Goal: Task Accomplishment & Management: Use online tool/utility

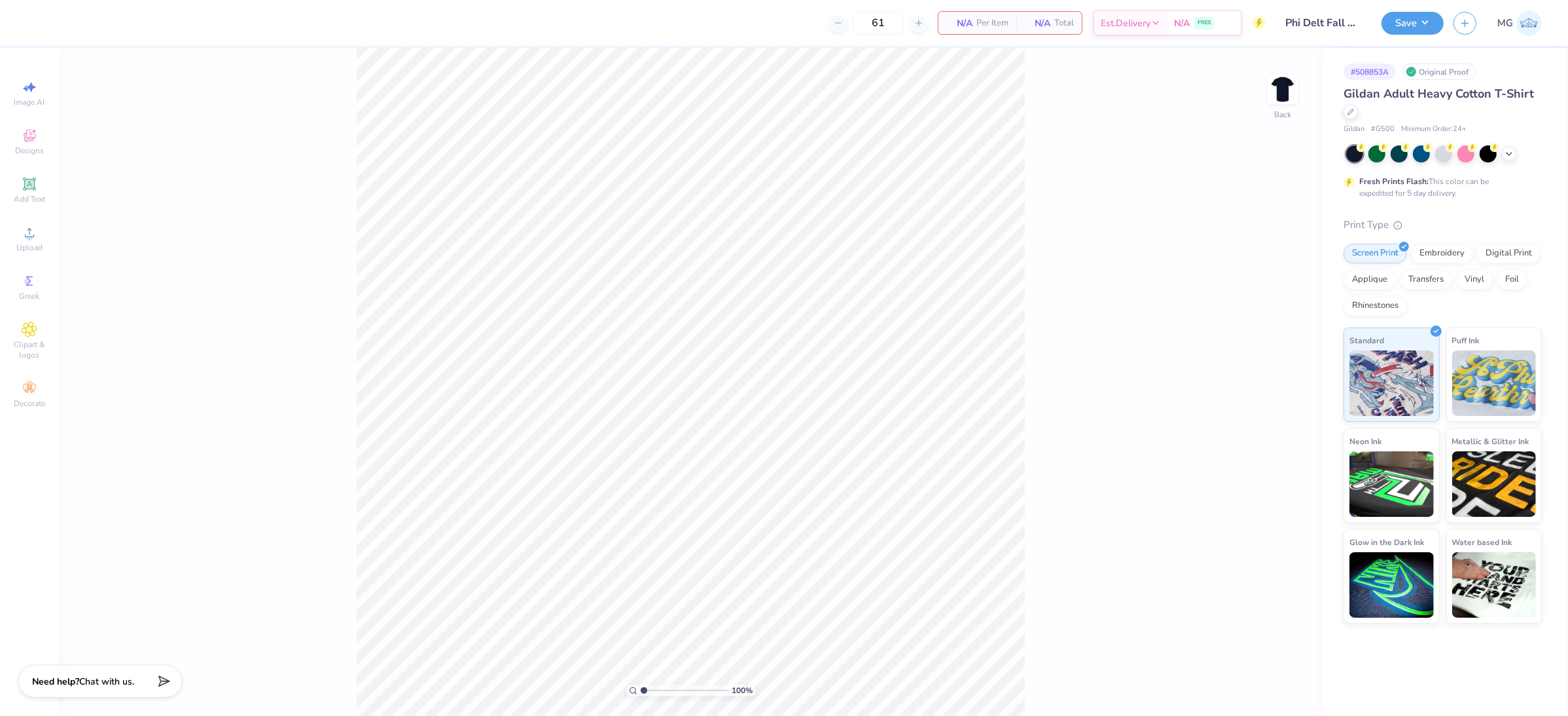
click at [261, 169] on div "100 % Back" at bounding box center [691, 381] width 1264 height 668
click at [1280, 92] on img at bounding box center [1283, 89] width 52 height 52
click at [1122, 202] on div "Almost there" at bounding box center [813, 381] width 1509 height 668
click at [1283, 95] on div "Almost there" at bounding box center [813, 381] width 1509 height 668
click at [1284, 95] on div "Almost there" at bounding box center [813, 381] width 1509 height 668
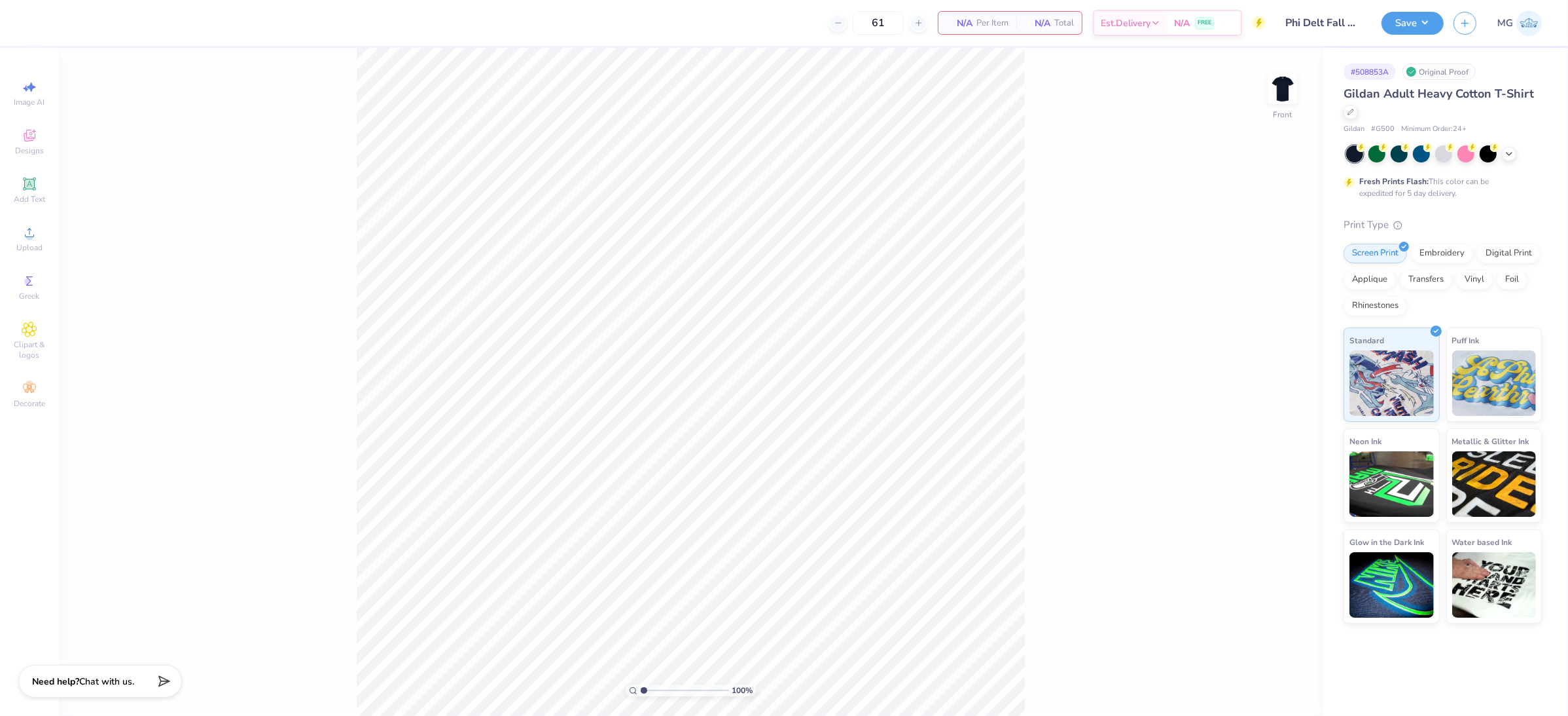
click at [326, 108] on div "100 % Front" at bounding box center [691, 381] width 1264 height 668
click at [42, 237] on div "Upload" at bounding box center [29, 238] width 45 height 38
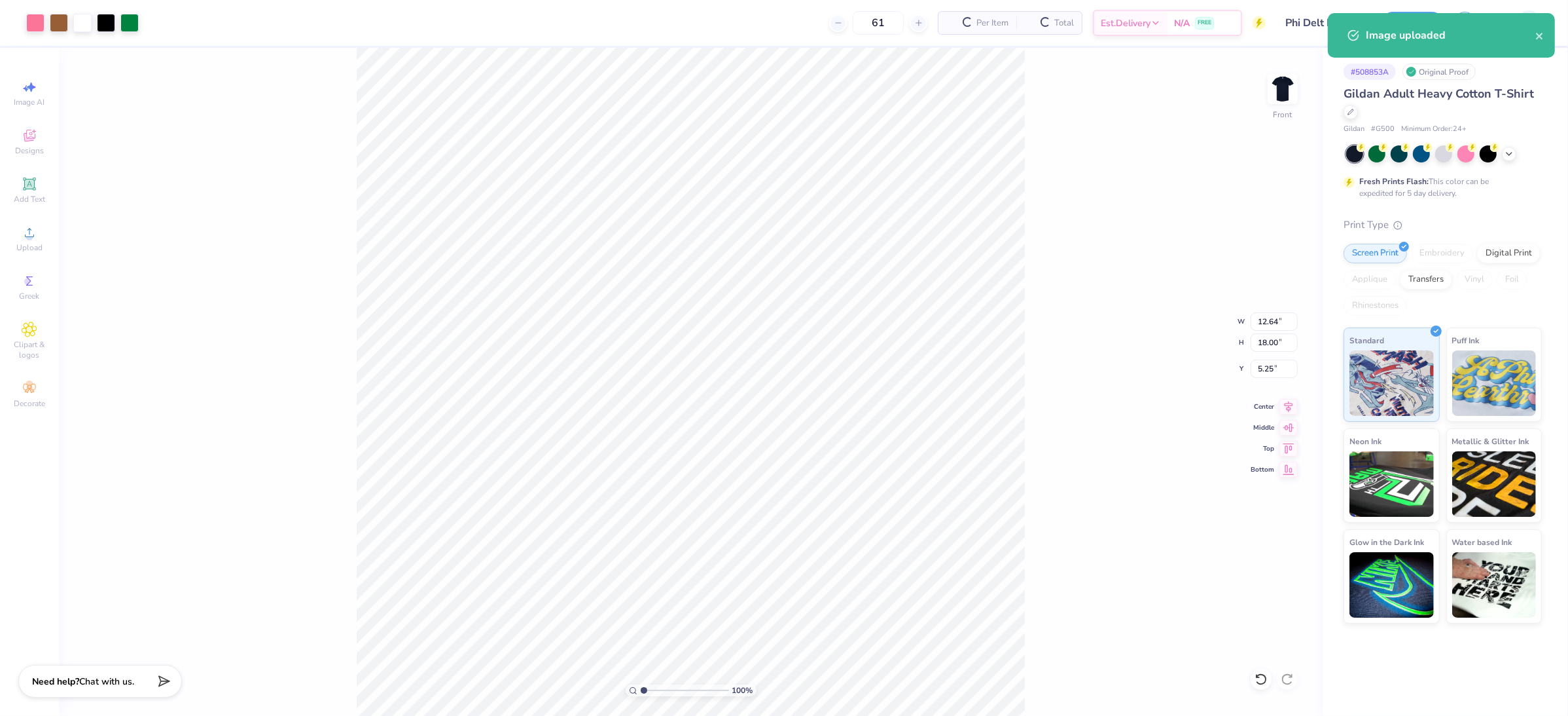
type input "2.82"
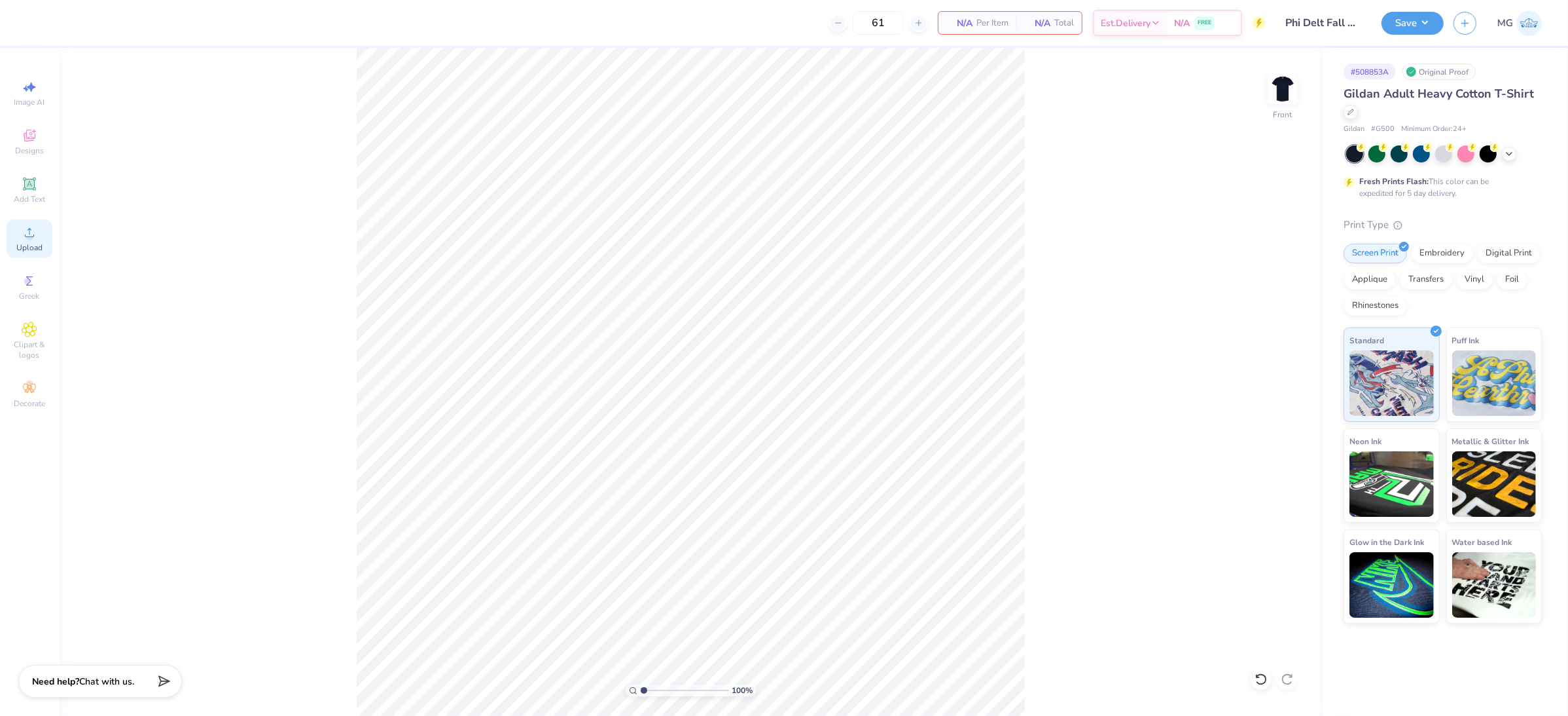
click at [19, 232] on div "Upload" at bounding box center [29, 238] width 45 height 38
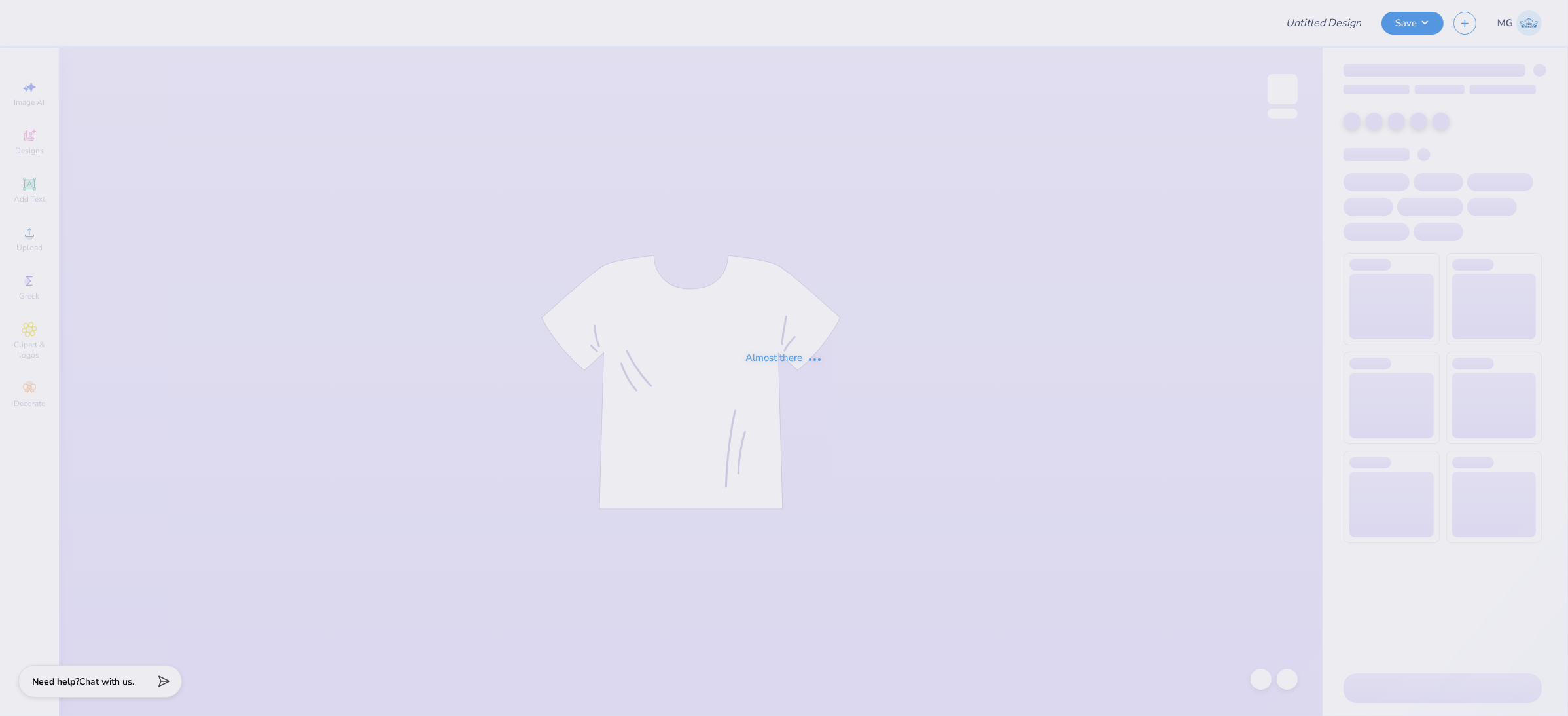
type input "Phi Delt Fall Rush"
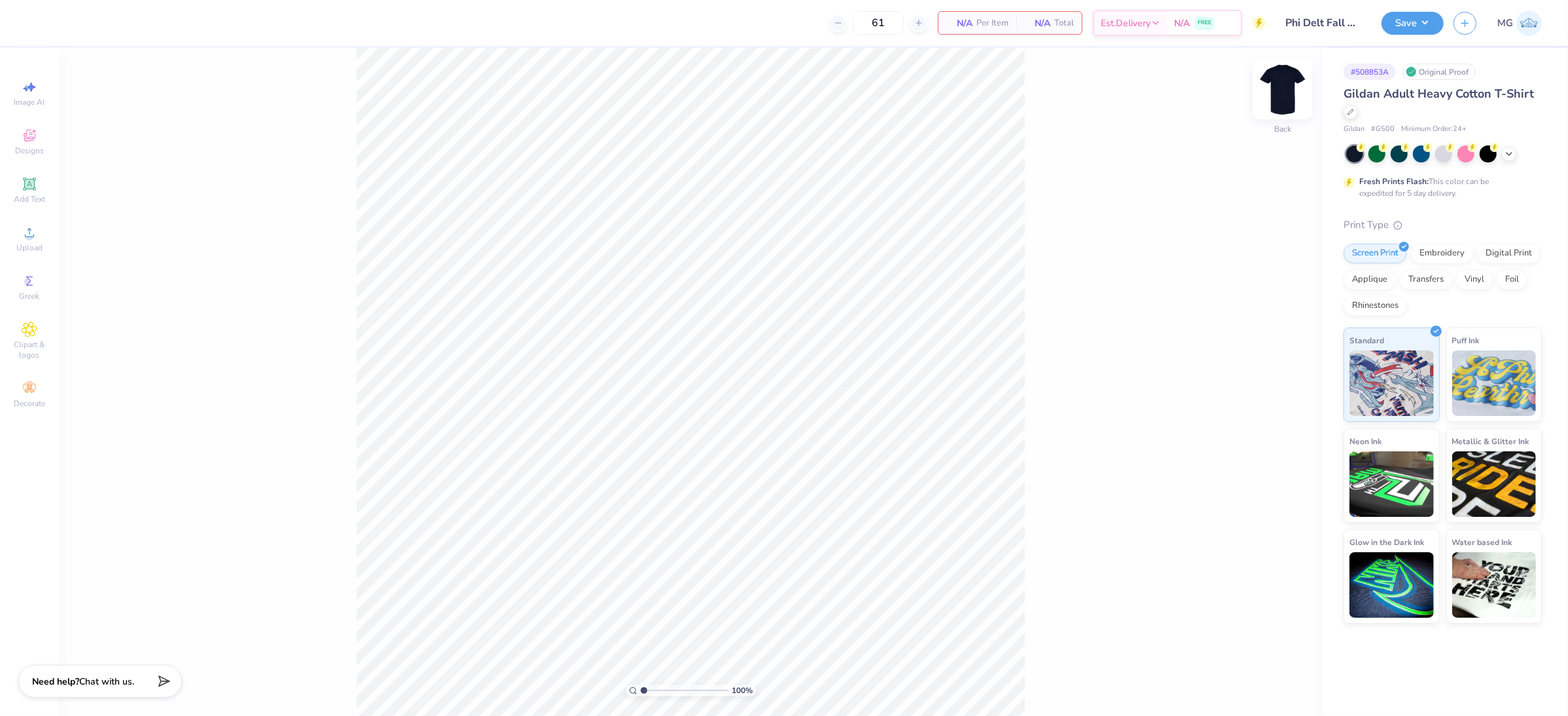
click at [1286, 96] on img at bounding box center [1283, 89] width 52 height 52
click at [330, 106] on div "100 % Front" at bounding box center [691, 381] width 1264 height 668
click at [36, 235] on icon at bounding box center [29, 232] width 15 height 15
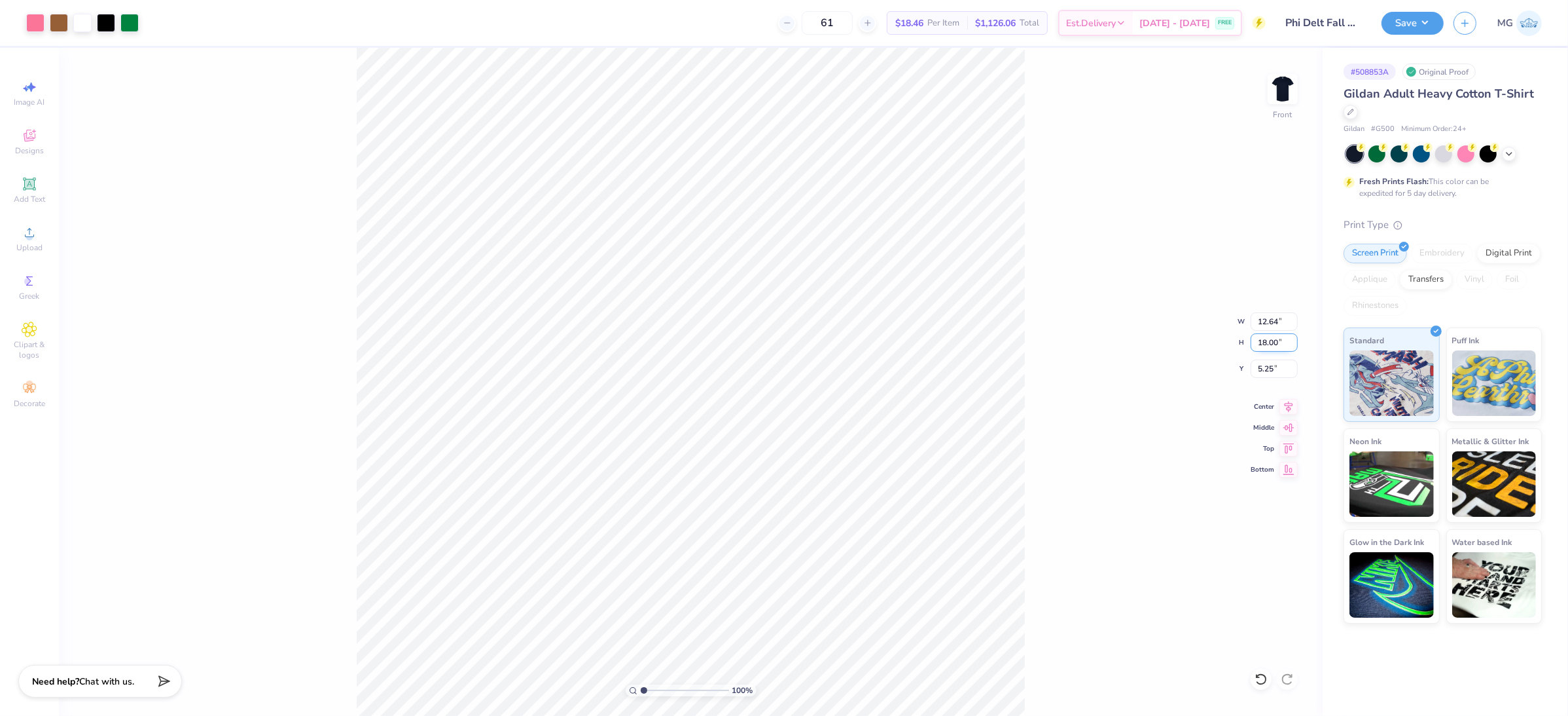
click at [1271, 338] on input "18.00" at bounding box center [1274, 342] width 47 height 18
click at [1267, 341] on input "18.00" at bounding box center [1274, 342] width 47 height 18
type input "11.00"
type input "7.73"
type input "8.75"
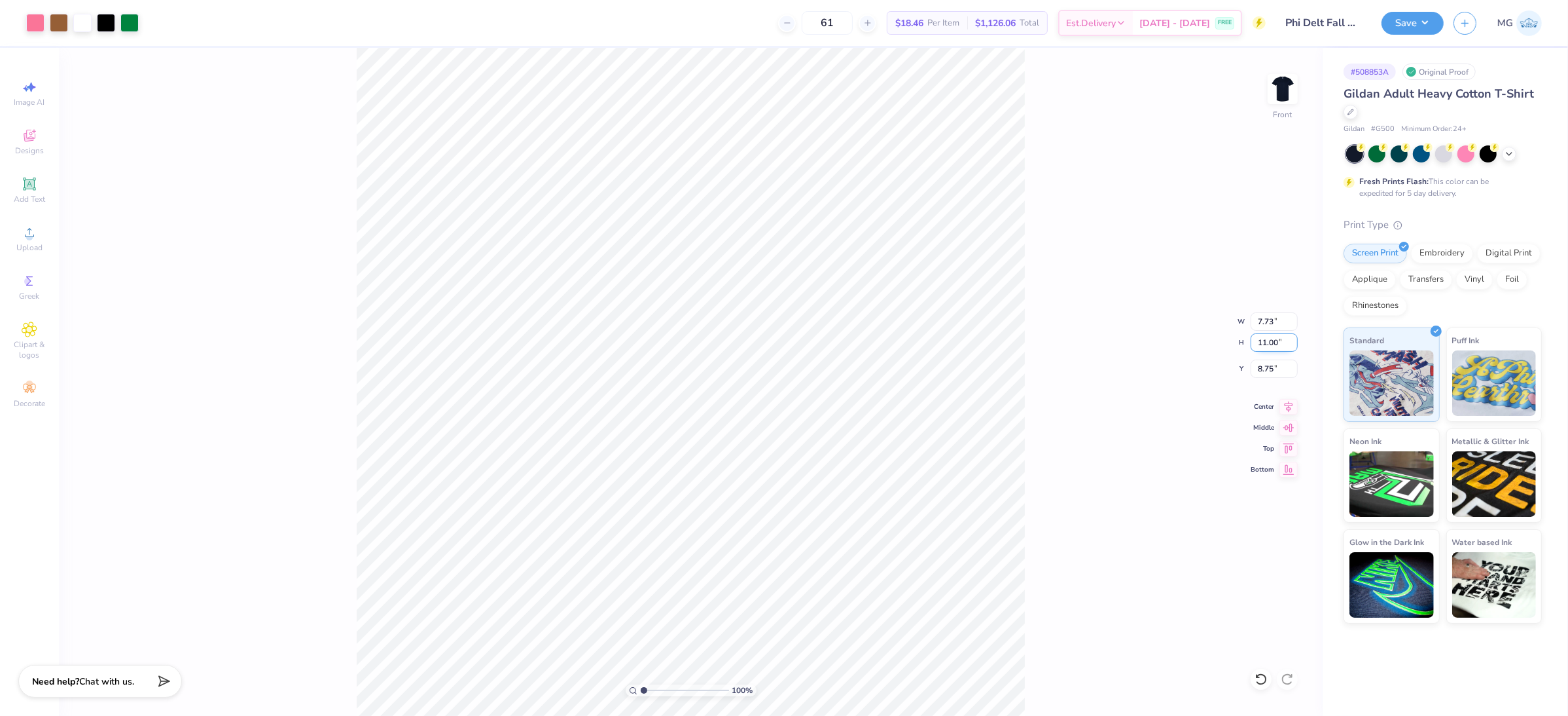
click at [1267, 338] on input "11.00" at bounding box center [1274, 342] width 47 height 18
type input "12.00"
type input "8.43"
type input "8.25"
click at [1289, 407] on icon at bounding box center [1289, 405] width 18 height 15
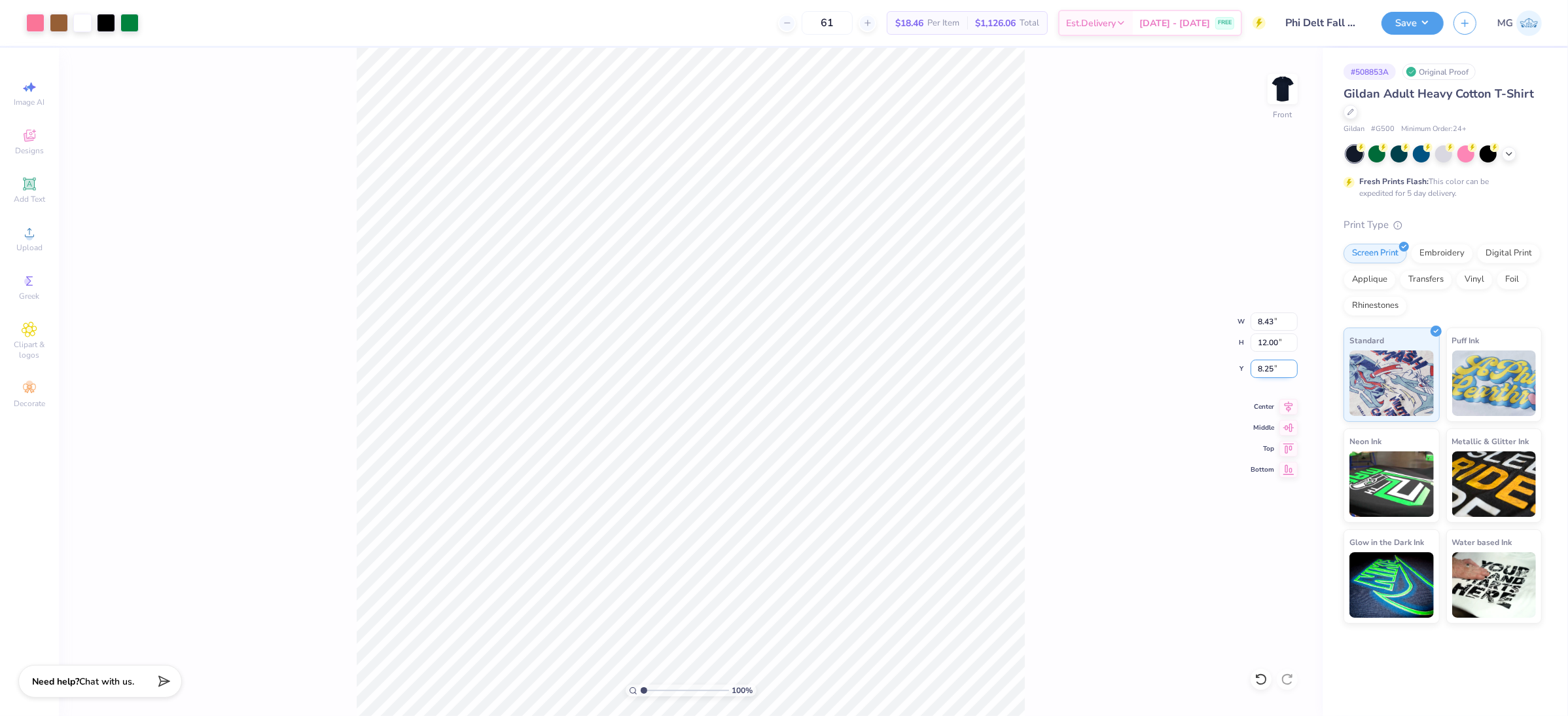
click at [1273, 369] on input "8.25" at bounding box center [1274, 369] width 47 height 18
type input "8"
type input "3.00"
click at [1035, 448] on div "100 % Front W 8.43 8.43 " H 12.00 12.00 " Y 3.00 3.00 " Center Middle Top Bottom" at bounding box center [691, 381] width 1264 height 668
click at [313, 190] on div "100 % Front" at bounding box center [691, 381] width 1264 height 668
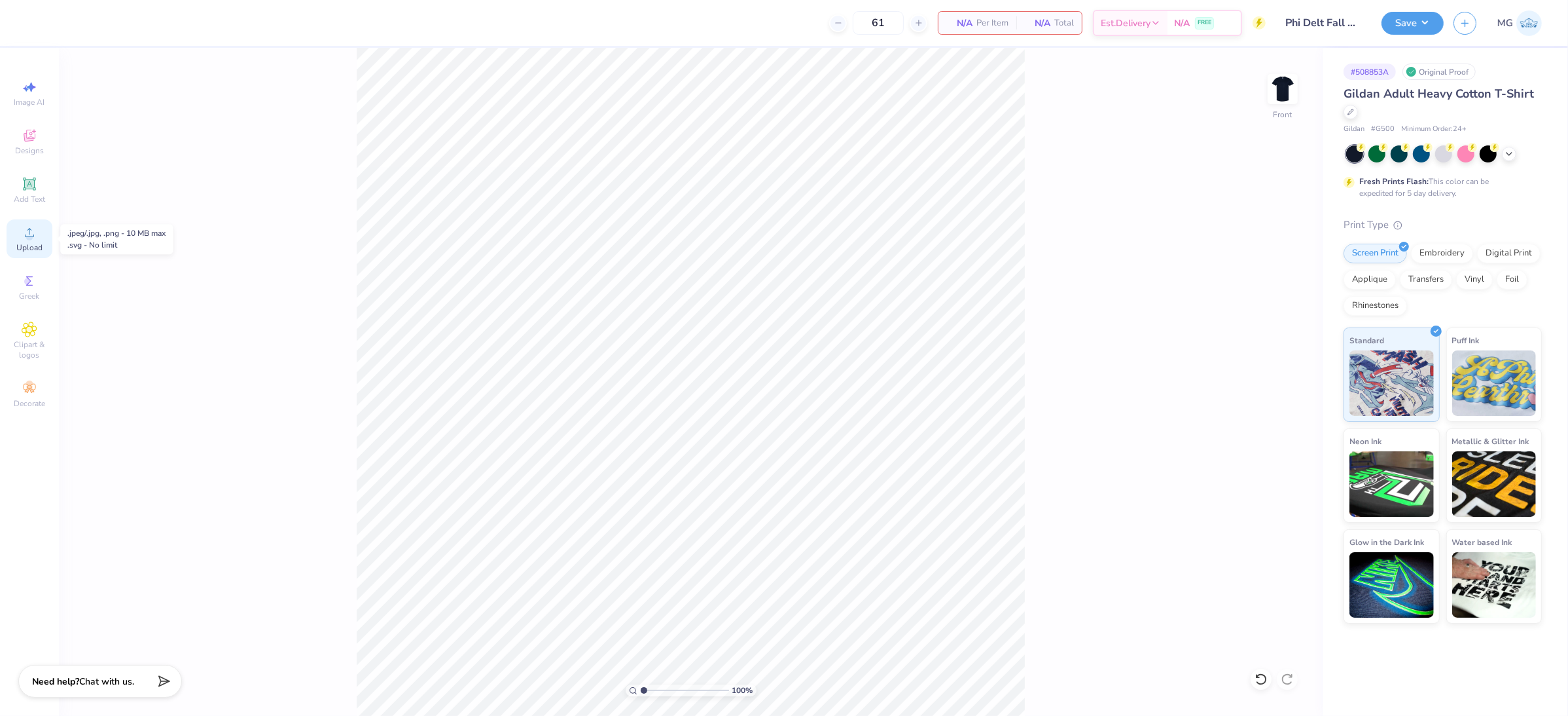
click at [35, 241] on div "Upload" at bounding box center [29, 238] width 45 height 38
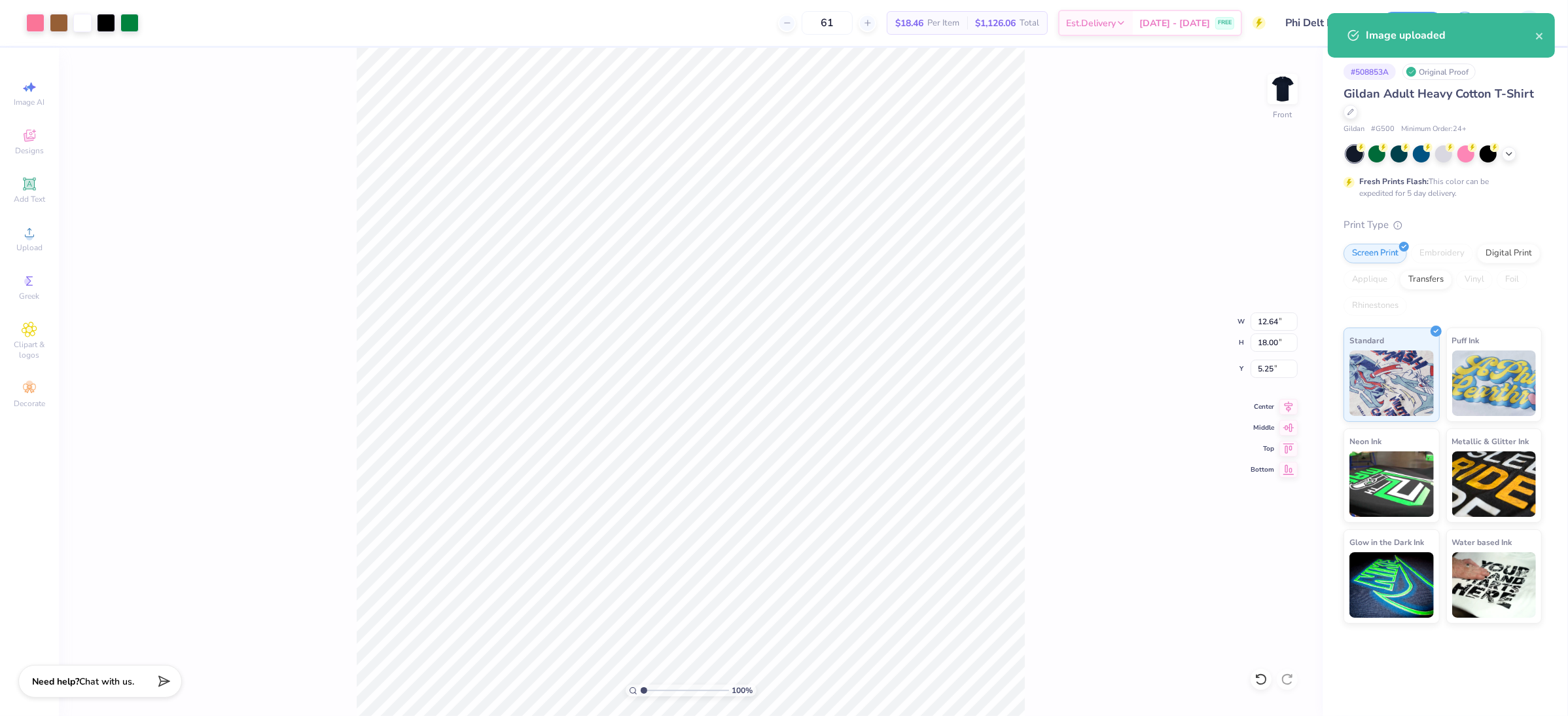
type input "3.00"
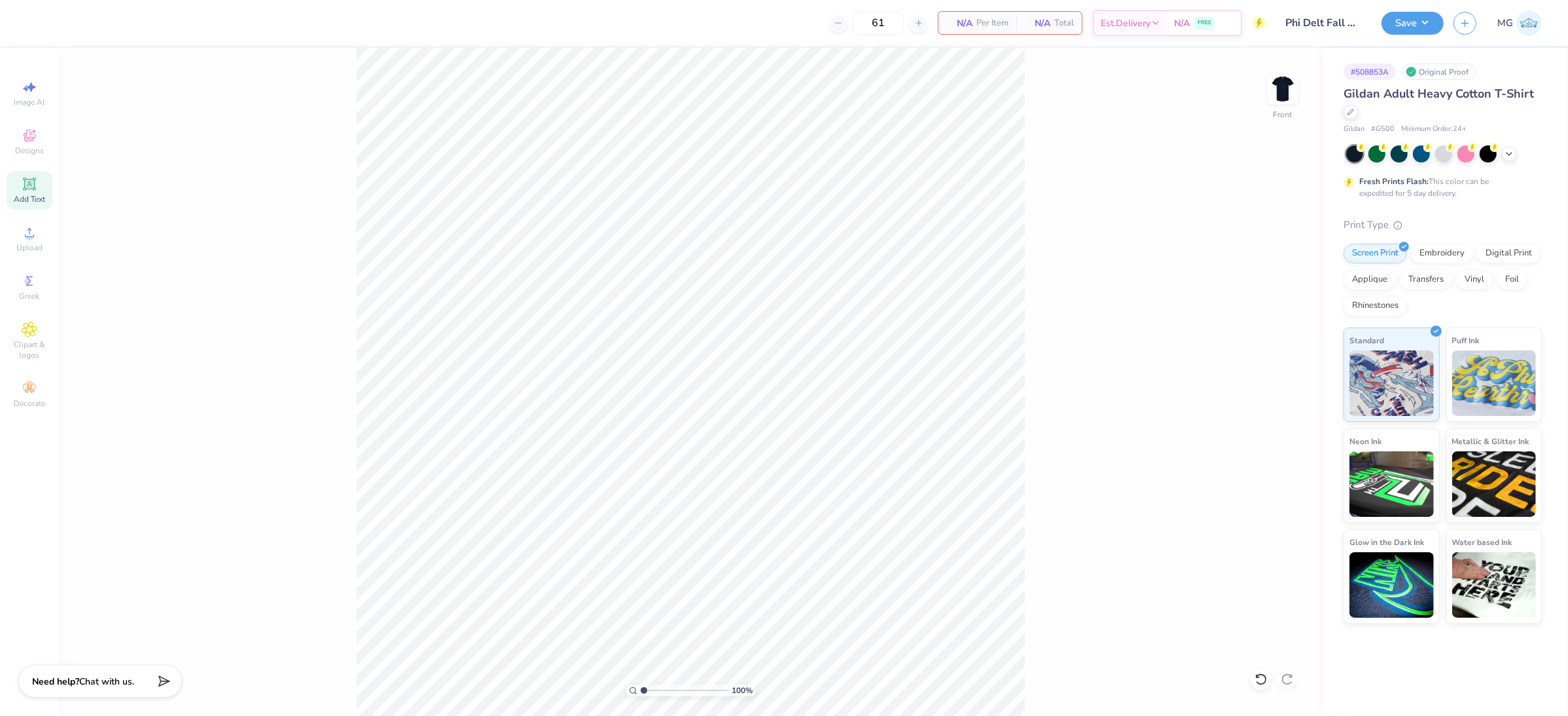
click at [24, 192] on div "Add Text" at bounding box center [29, 190] width 45 height 38
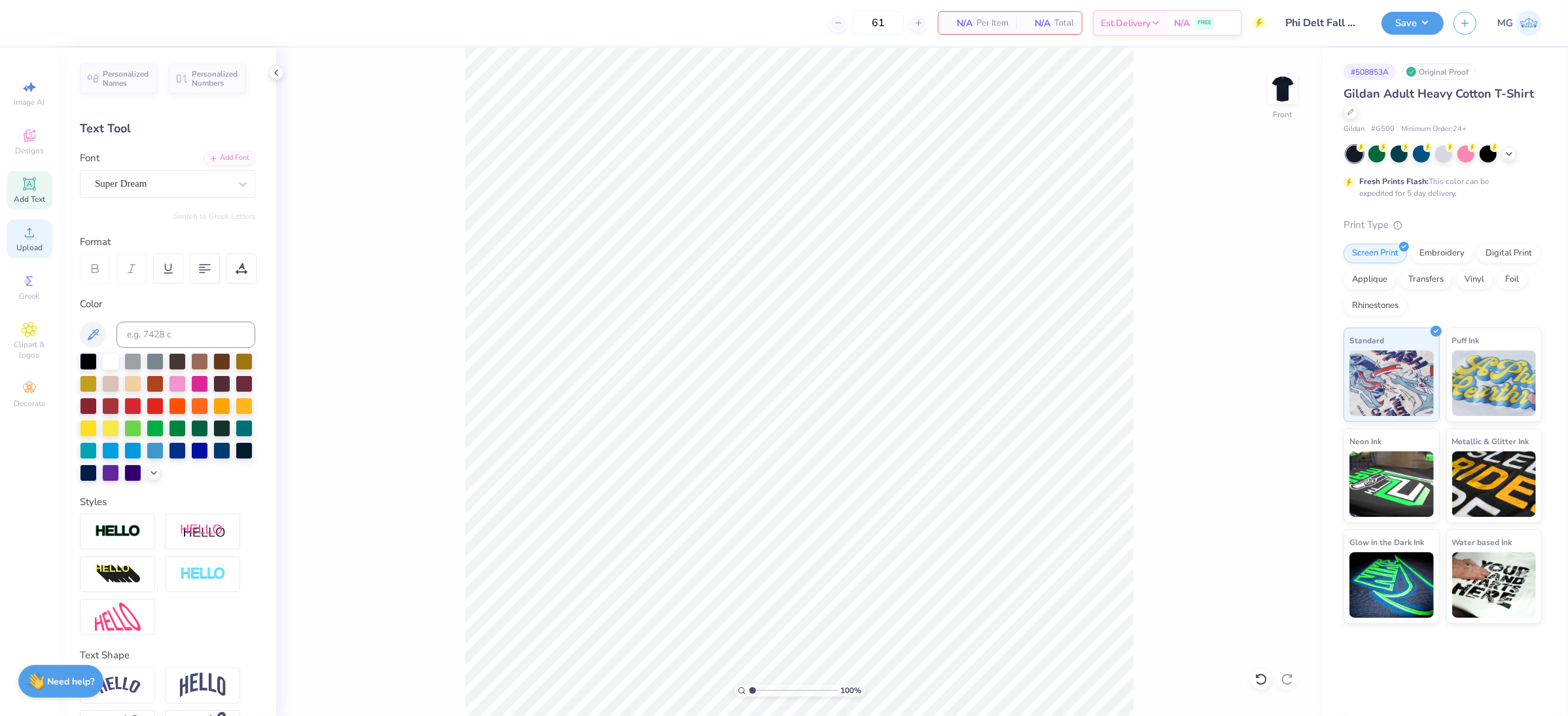
click at [23, 239] on icon at bounding box center [29, 232] width 15 height 15
click at [348, 361] on div "100 % Front" at bounding box center [800, 381] width 1047 height 668
click at [291, 299] on div "100 % Front" at bounding box center [800, 381] width 1047 height 668
click at [22, 230] on icon at bounding box center [29, 232] width 15 height 15
click at [31, 248] on span "Upload" at bounding box center [29, 247] width 26 height 10
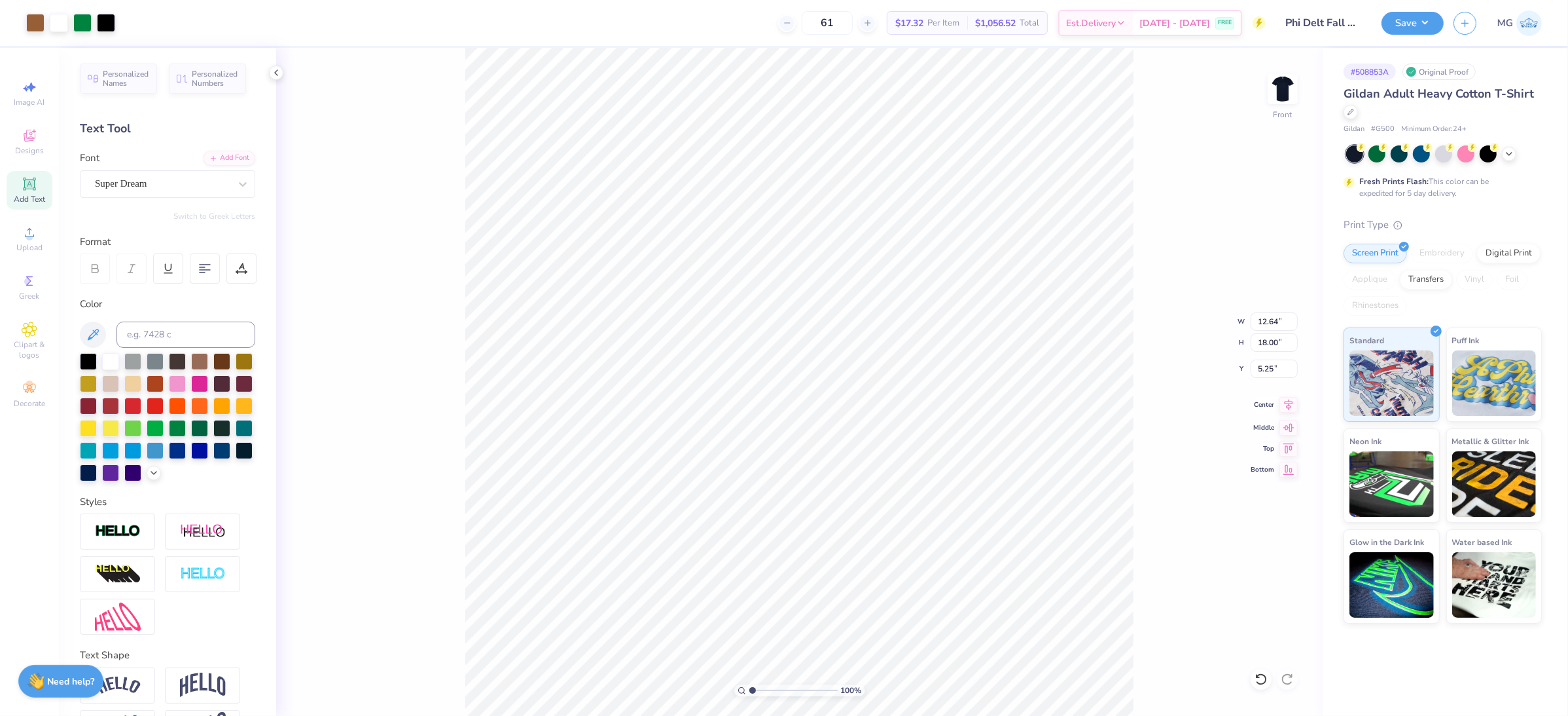
click at [1289, 406] on icon at bounding box center [1289, 405] width 8 height 11
click at [1266, 341] on input "18.00" at bounding box center [1274, 342] width 47 height 18
type input "12.00"
type input "8.43"
type input "8.25"
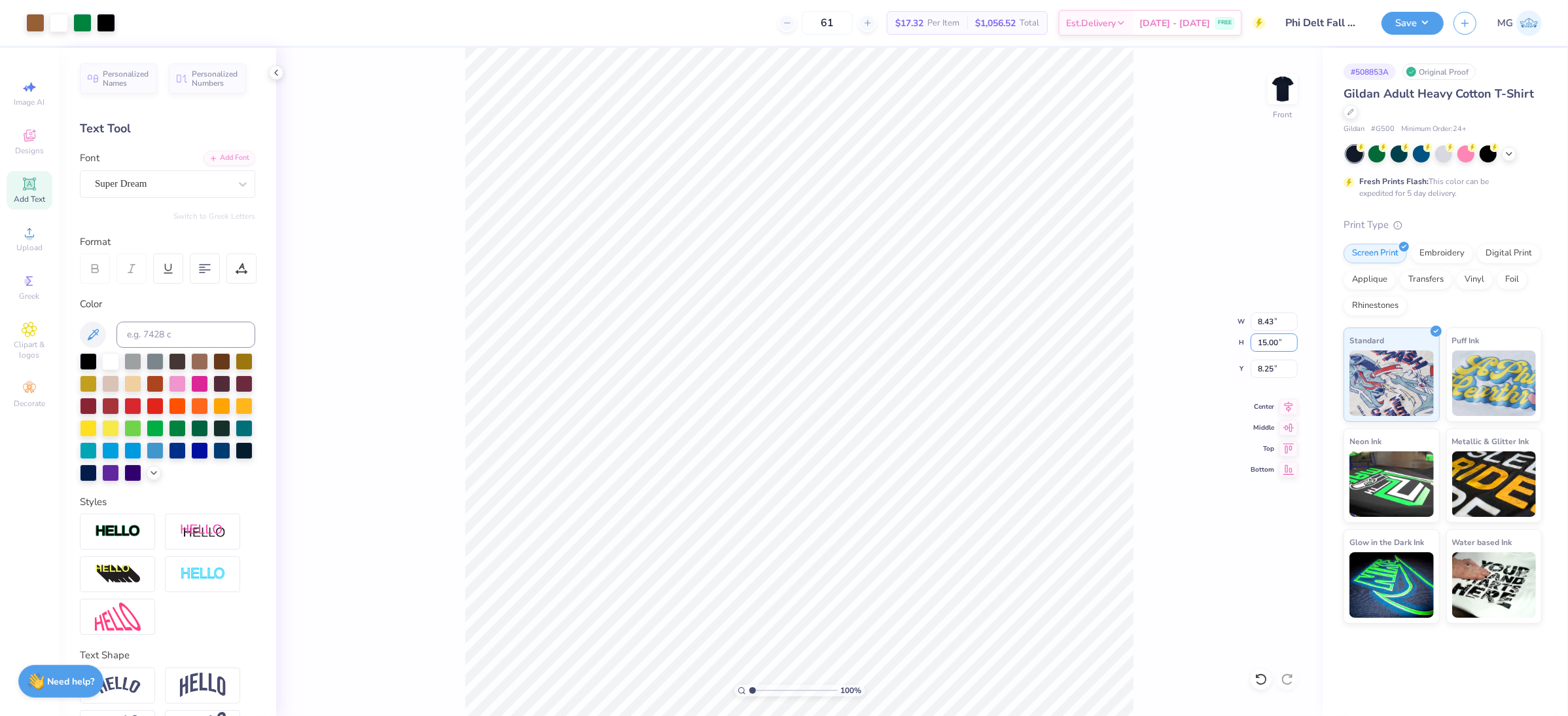
type input "15.00"
type input "10.54"
type input "6.75"
click at [1293, 407] on icon at bounding box center [1289, 405] width 18 height 15
click at [1273, 368] on input "6.75" at bounding box center [1274, 369] width 47 height 18
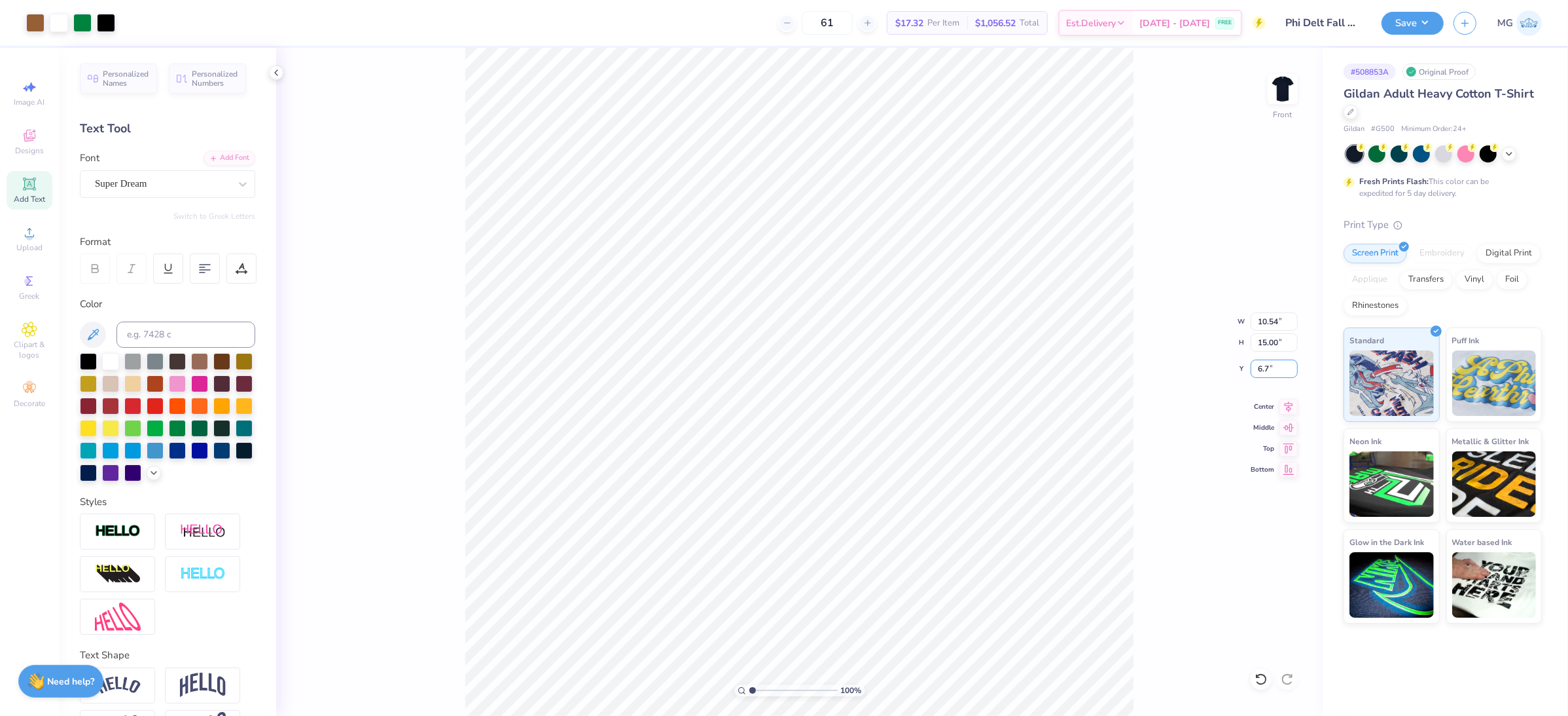
type input "6"
type input "3.00"
click at [1166, 168] on div "100 % Front W 10.54 10.54 " H 15.00 15.00 " Y 3.00 3.00 " Center Middle Top Bot…" at bounding box center [800, 381] width 1047 height 668
click at [1288, 88] on img at bounding box center [1283, 89] width 52 height 52
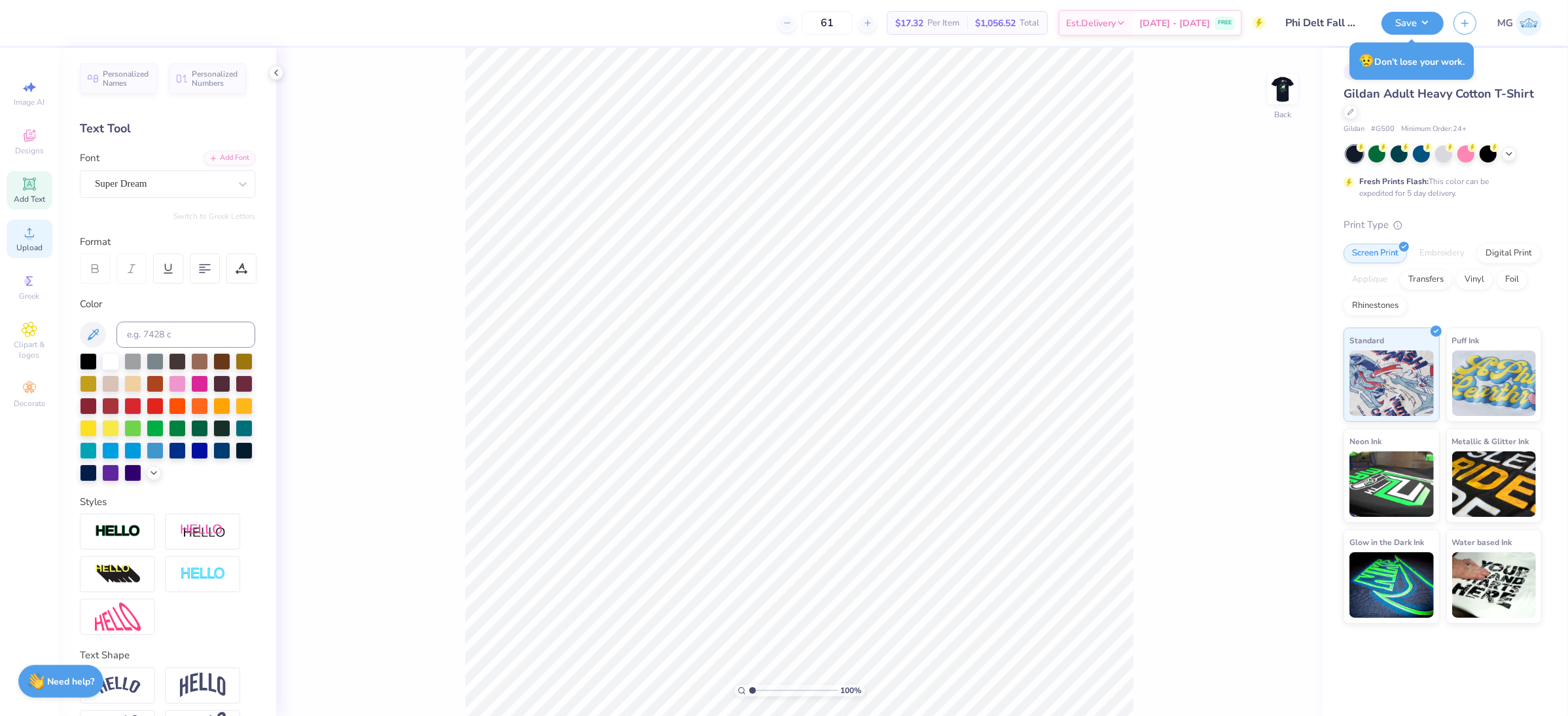
click at [42, 236] on div "Upload" at bounding box center [29, 238] width 45 height 38
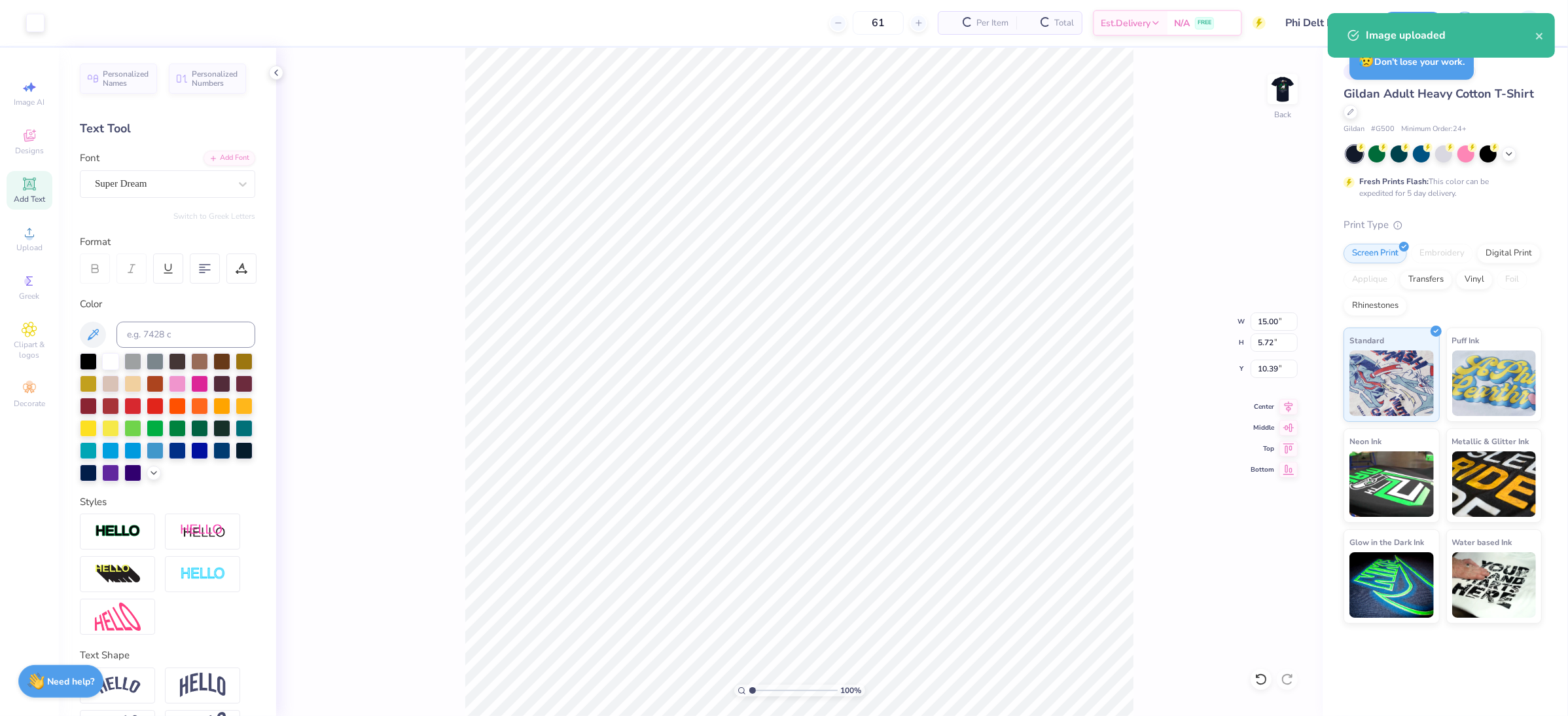
type input "6.73"
type input "2.57"
type input "3.00"
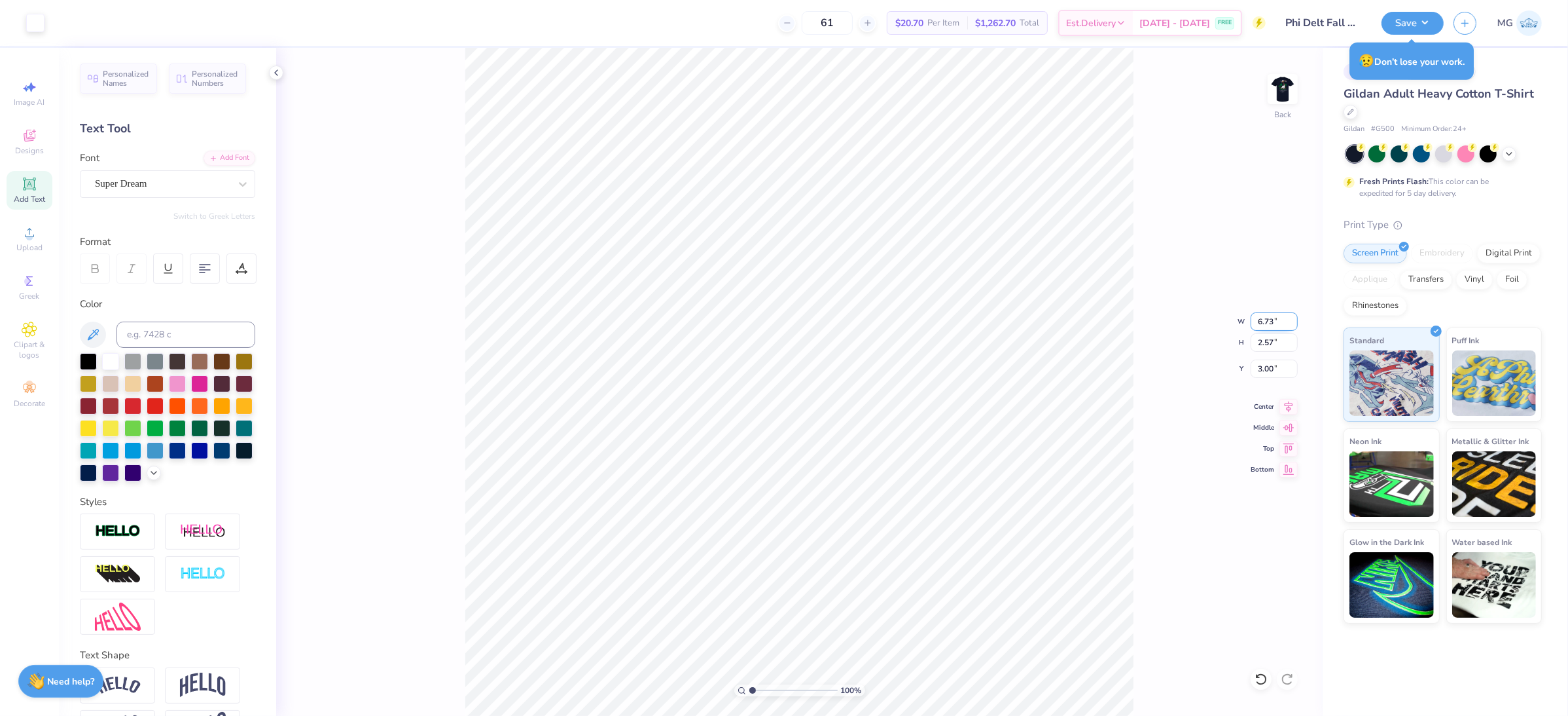
click at [1273, 323] on input "6.73" at bounding box center [1274, 321] width 47 height 18
type input "6"
type input "7.00"
type input "2.67"
type input "2.95"
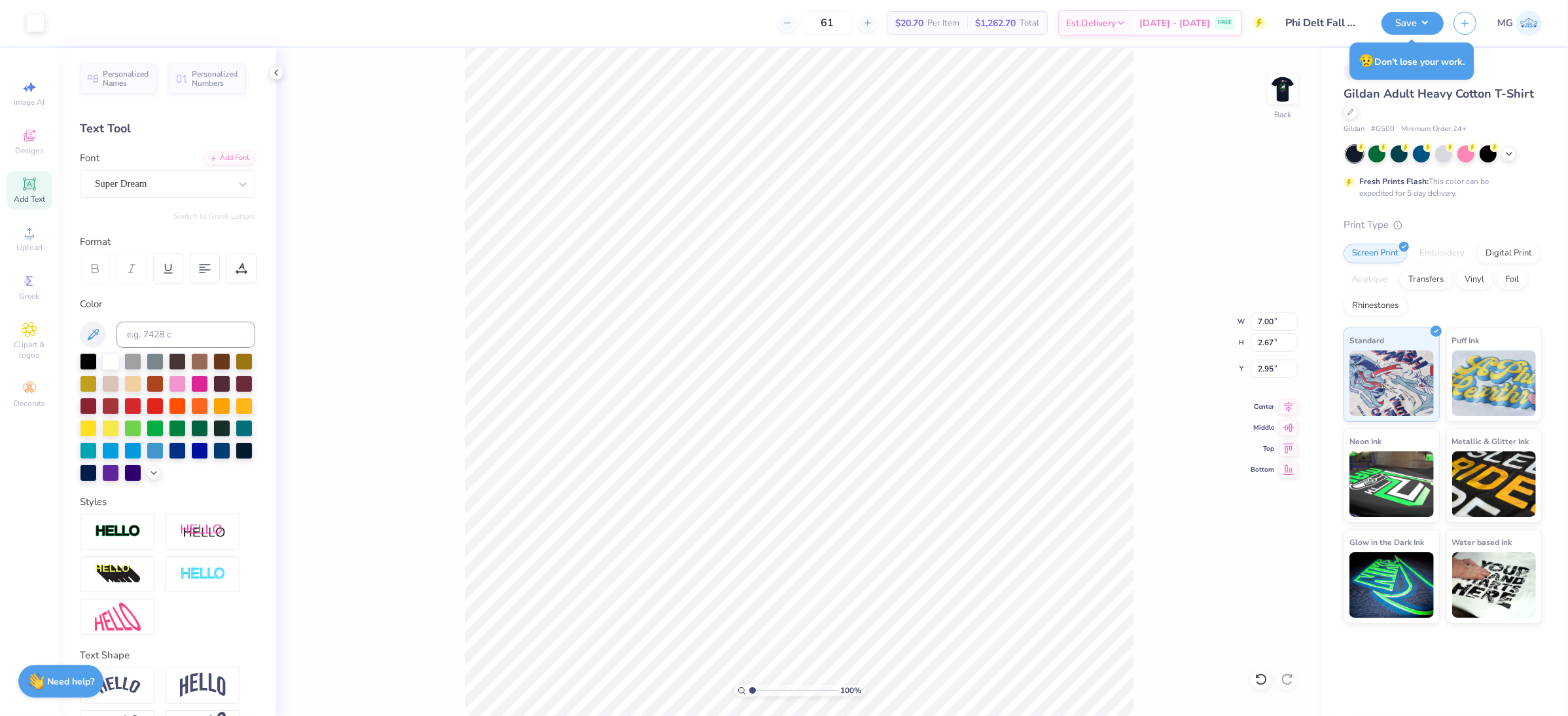
type input "3.00"
click at [1284, 408] on icon at bounding box center [1289, 405] width 18 height 15
click at [1154, 244] on div "100 % Back W 7.00 7.00 " H 2.67 2.67 " Y 3.00 3.00 " Center Middle Top Bottom" at bounding box center [800, 381] width 1047 height 668
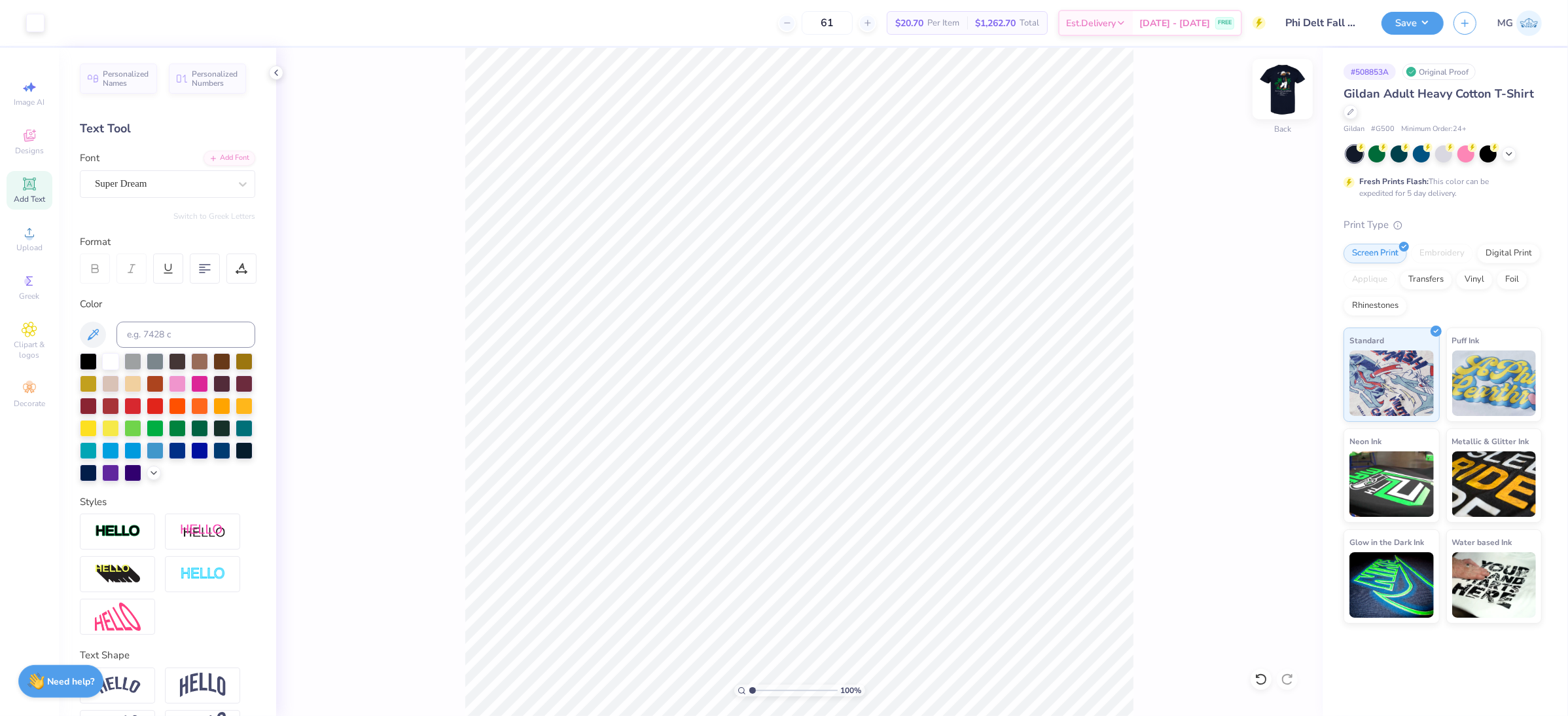
click at [1286, 97] on img at bounding box center [1283, 89] width 52 height 52
click at [1436, 24] on button "Save" at bounding box center [1413, 21] width 62 height 23
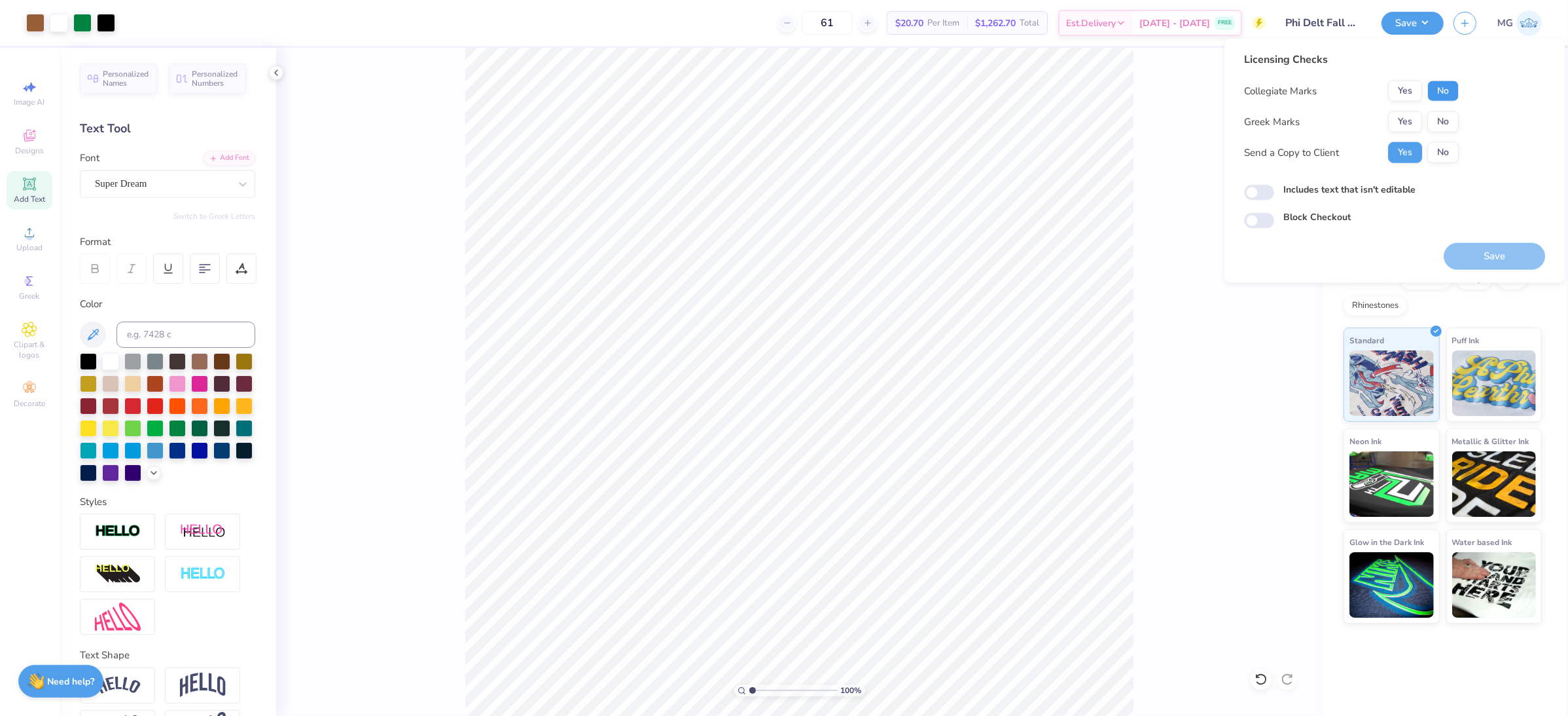
click at [1440, 98] on button "No" at bounding box center [1443, 91] width 31 height 21
click at [1408, 125] on button "Yes" at bounding box center [1405, 122] width 34 height 21
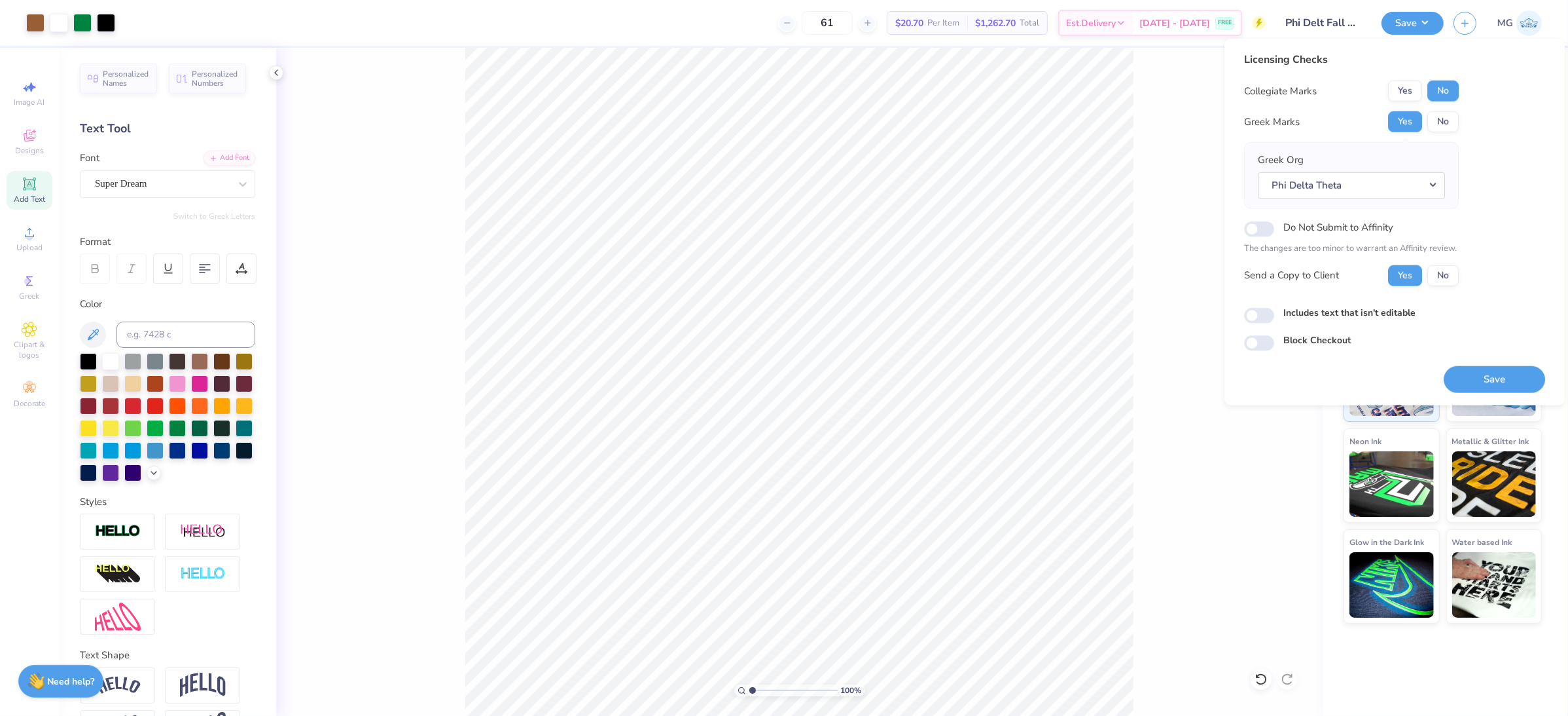
click at [1303, 317] on label "Includes text that isn't editable" at bounding box center [1350, 312] width 132 height 14
click at [1274, 317] on input "Includes text that isn't editable" at bounding box center [1259, 316] width 30 height 15
checkbox input "true"
click at [1500, 372] on button "Save" at bounding box center [1495, 379] width 101 height 27
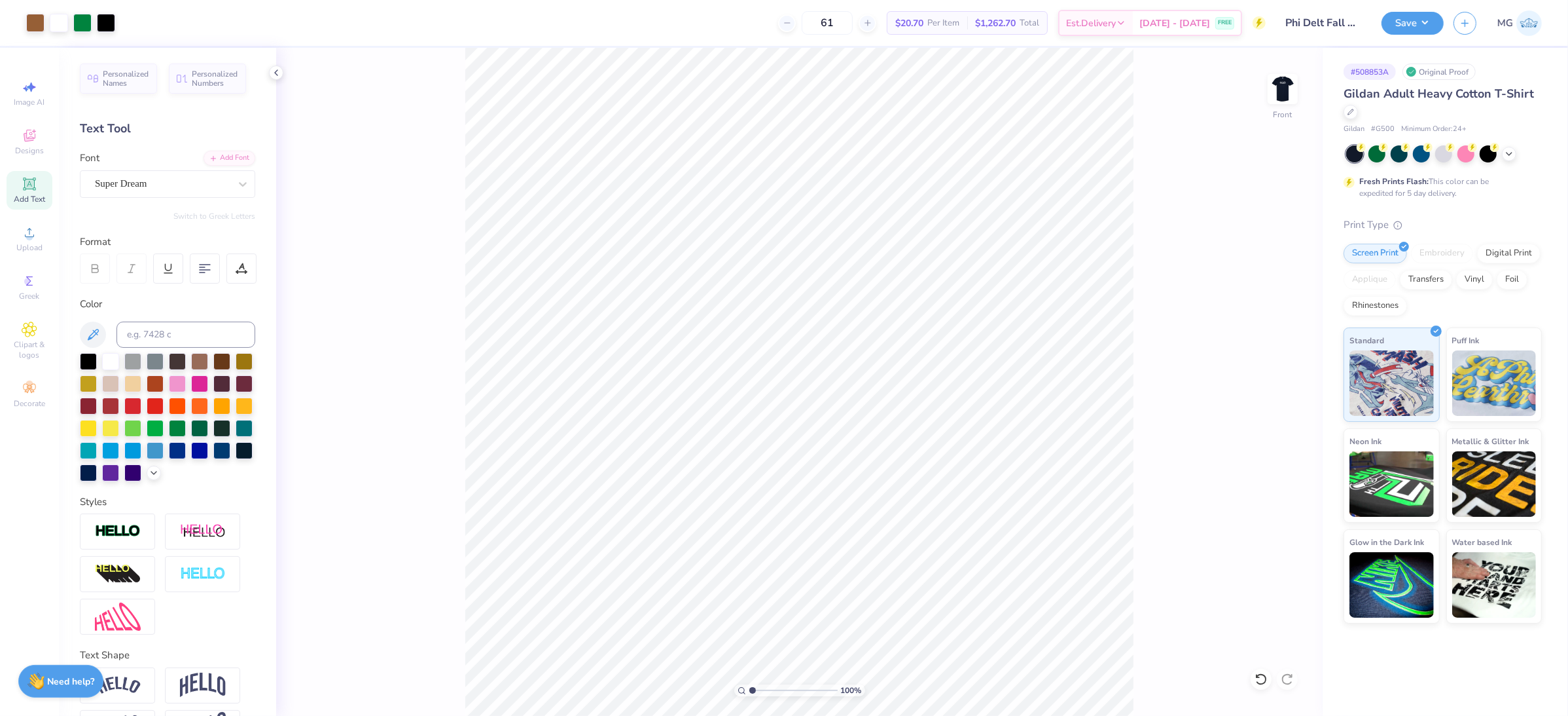
click at [436, 118] on div "100 % Front" at bounding box center [800, 381] width 1047 height 668
click at [1260, 658] on div "100 % Front" at bounding box center [800, 381] width 1047 height 668
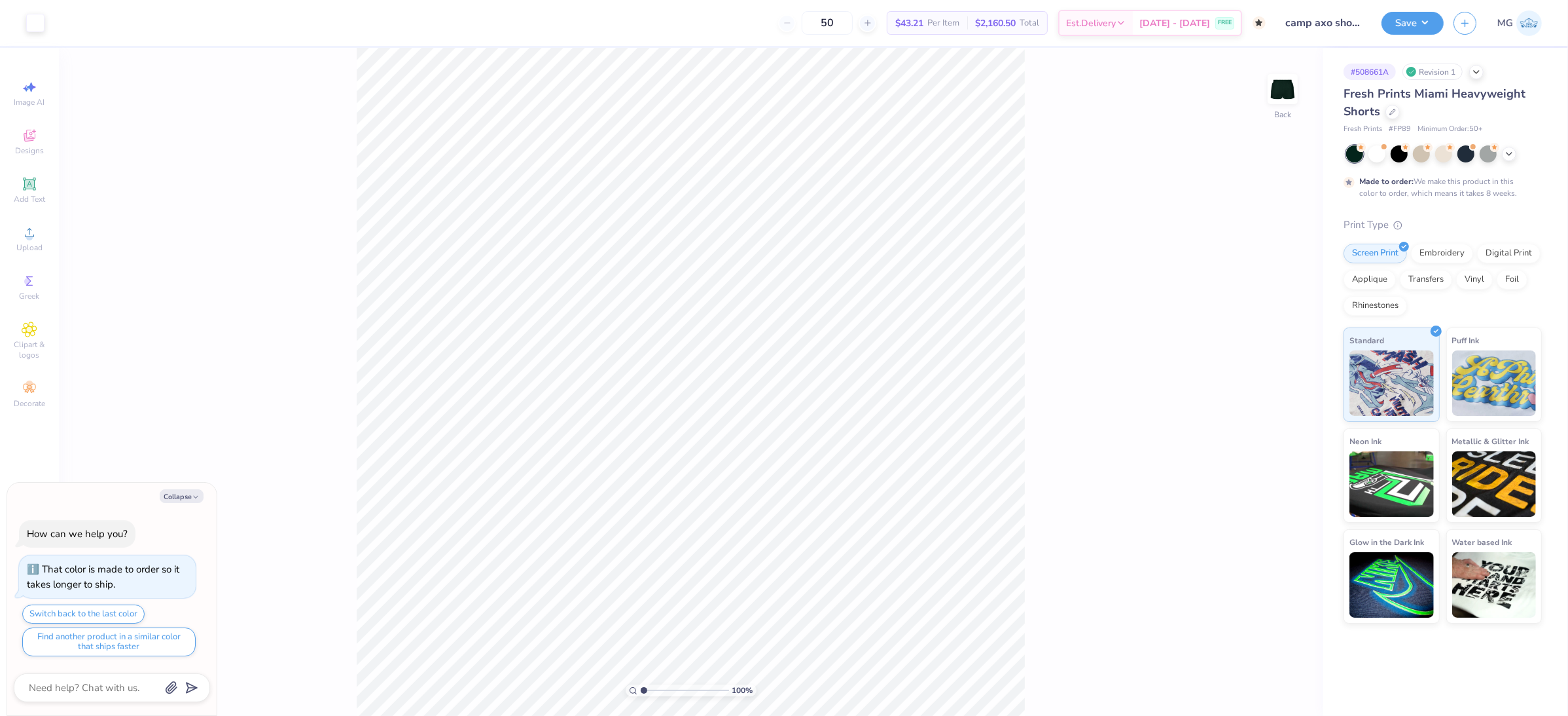
click at [1161, 365] on div "100 % Back" at bounding box center [691, 381] width 1264 height 668
drag, startPoint x: 186, startPoint y: 493, endPoint x: 305, endPoint y: 385, distance: 160.7
click at [186, 493] on button "Collapse" at bounding box center [181, 496] width 44 height 14
type textarea "x"
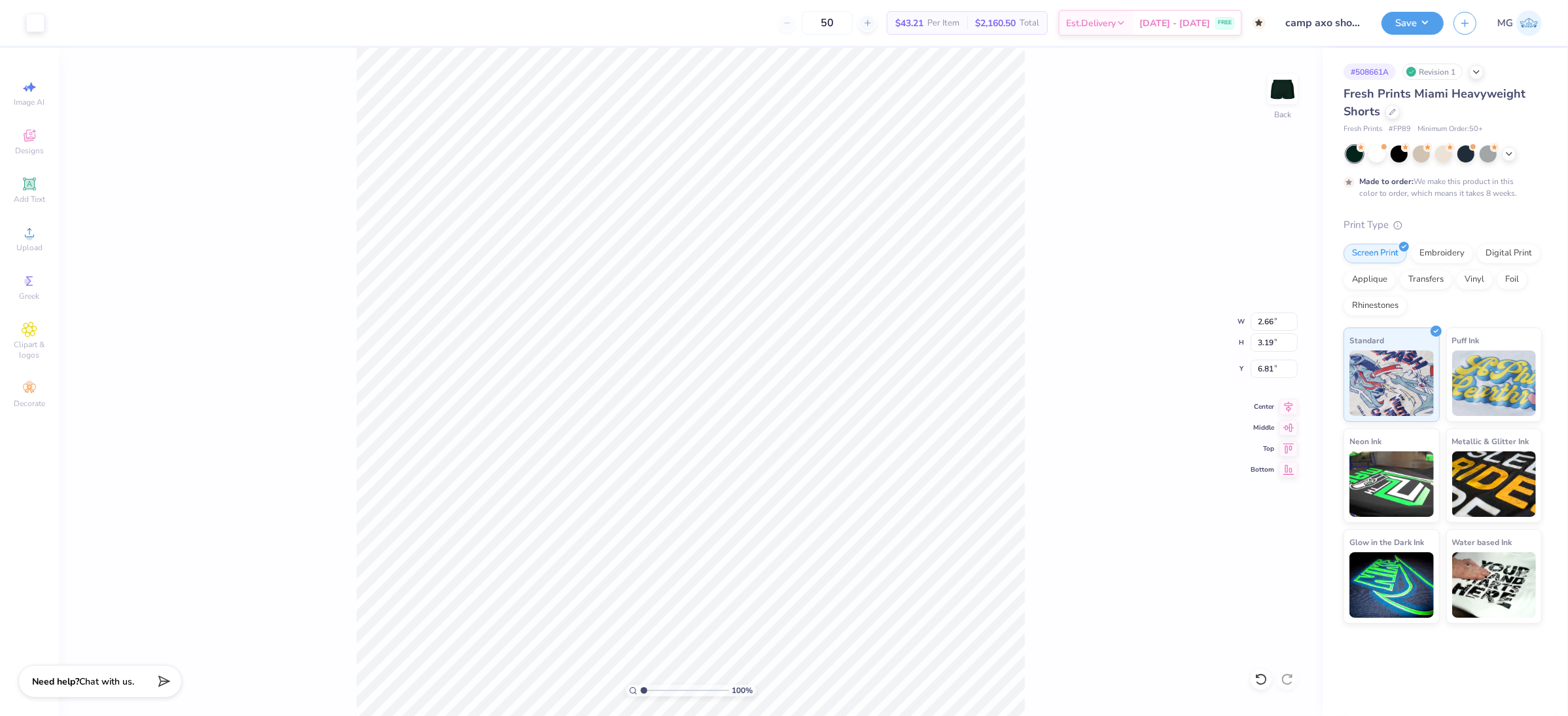
click at [1036, 476] on div "100 % Back W 2.66 2.66 " H 3.19 3.19 " Y 6.81 6.81 " Center Middle Top Bottom" at bounding box center [691, 381] width 1264 height 668
click at [1102, 370] on div "100 % Back W 2.66 2.66 " H 3.19 3.19 " Y 6.81 6.81 " Center Middle Top Bottom" at bounding box center [691, 381] width 1264 height 668
click at [1103, 368] on div "100 % Back W 2.66 H 3.19 Y 6.81 Center Middle Top Bottom" at bounding box center [691, 381] width 1264 height 668
click at [1071, 426] on div "100 % Back W 2.66 2.66 " H 3.19 3.19 " Y 6.81 6.81 " Center Middle Top Bottom" at bounding box center [691, 381] width 1264 height 668
click at [111, 220] on div "100 % Back W 2.66 2.66 " H 3.19 3.19 " Y 6.81 6.81 " Center Middle Top Bottom" at bounding box center [691, 381] width 1264 height 668
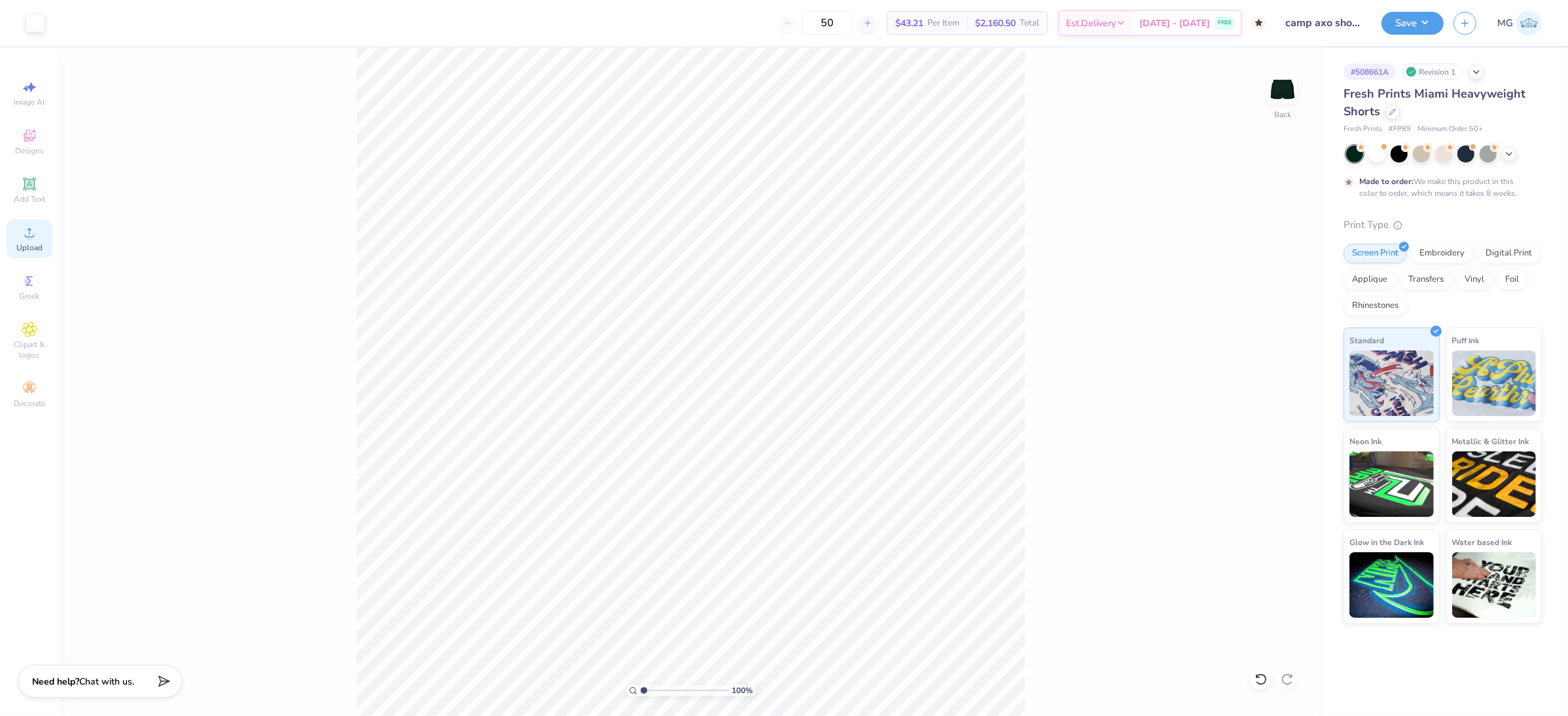
click at [24, 244] on span "Upload" at bounding box center [29, 247] width 26 height 10
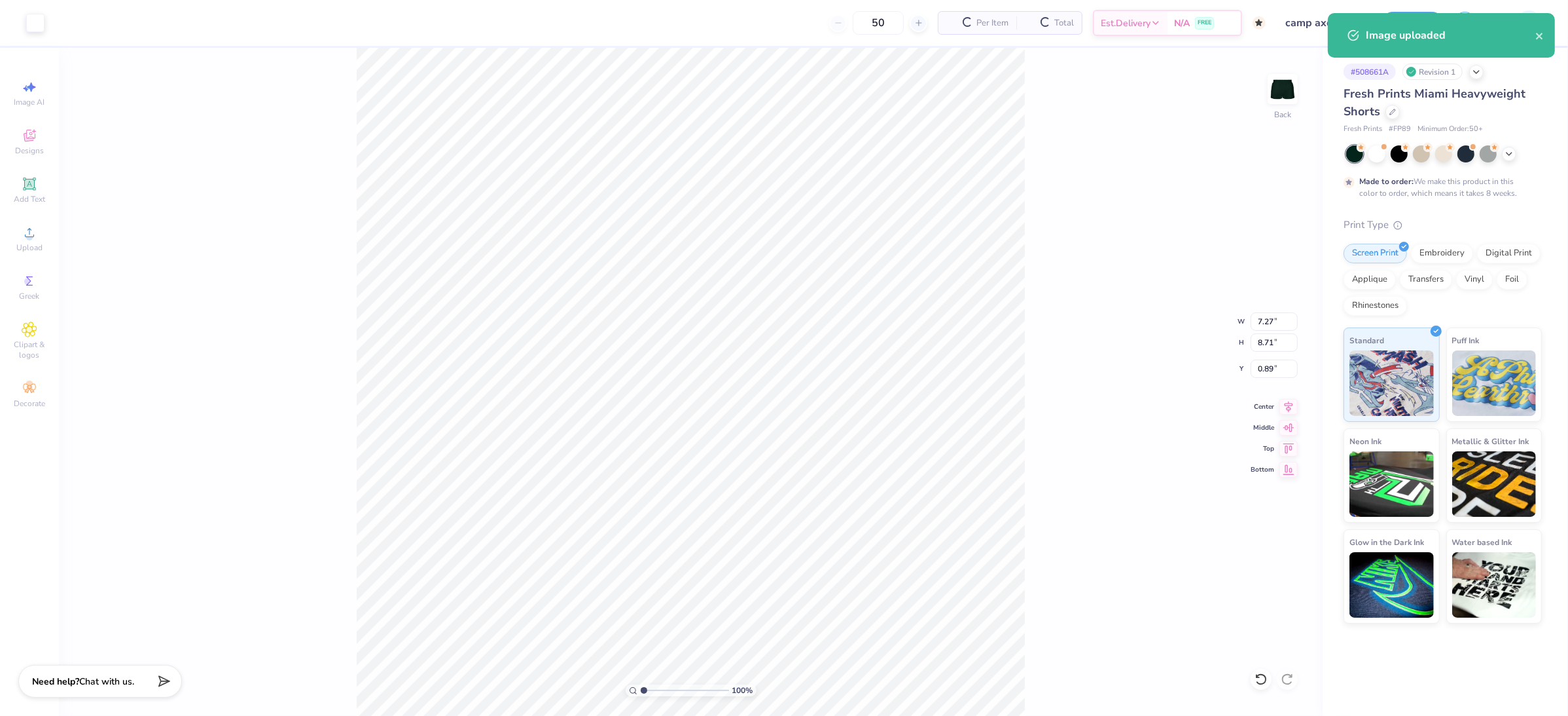
type input "3.72"
type input "4.46"
type input "1.68"
type input "2.67"
type input "3.20"
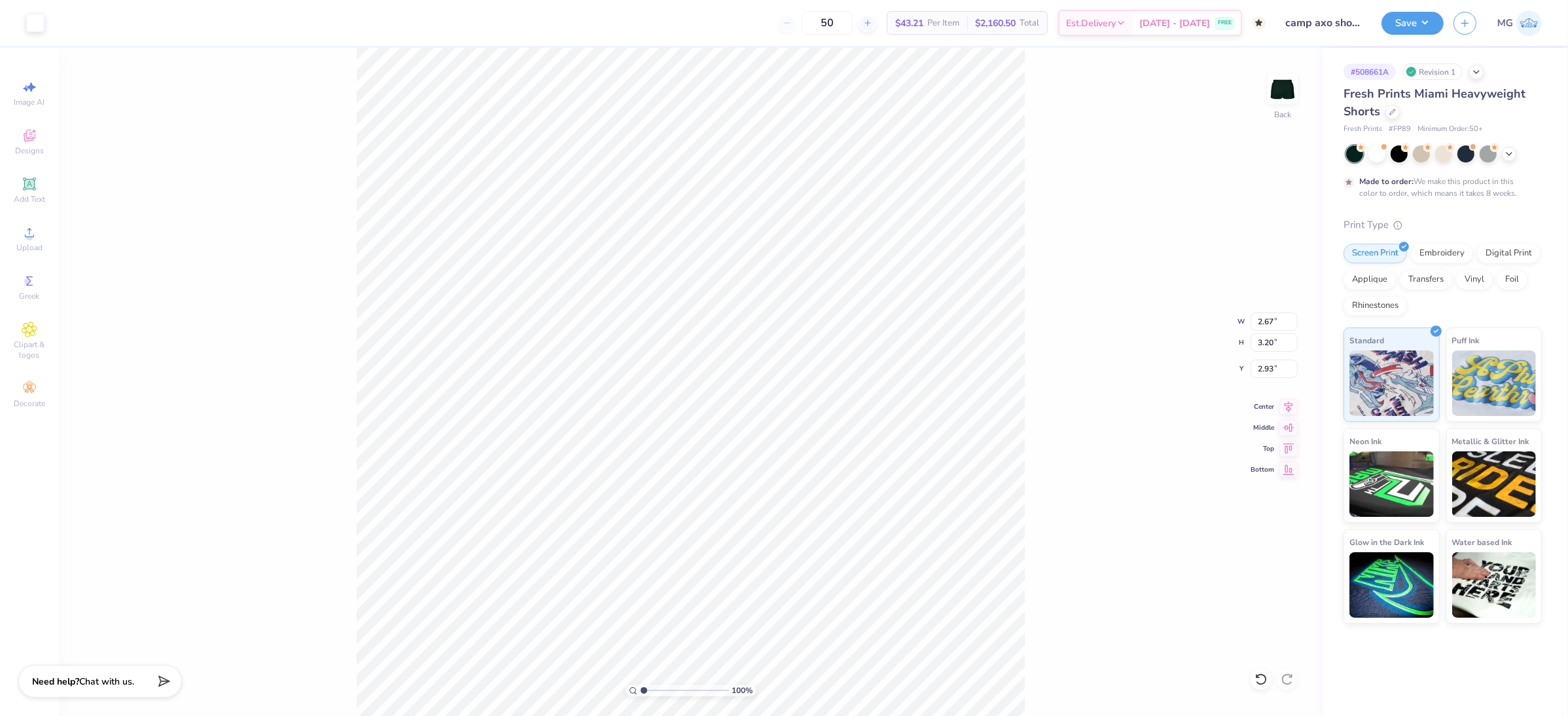
type input "2.05"
type input "2.66"
type input "3.19"
type input "6.81"
type input "6.61"
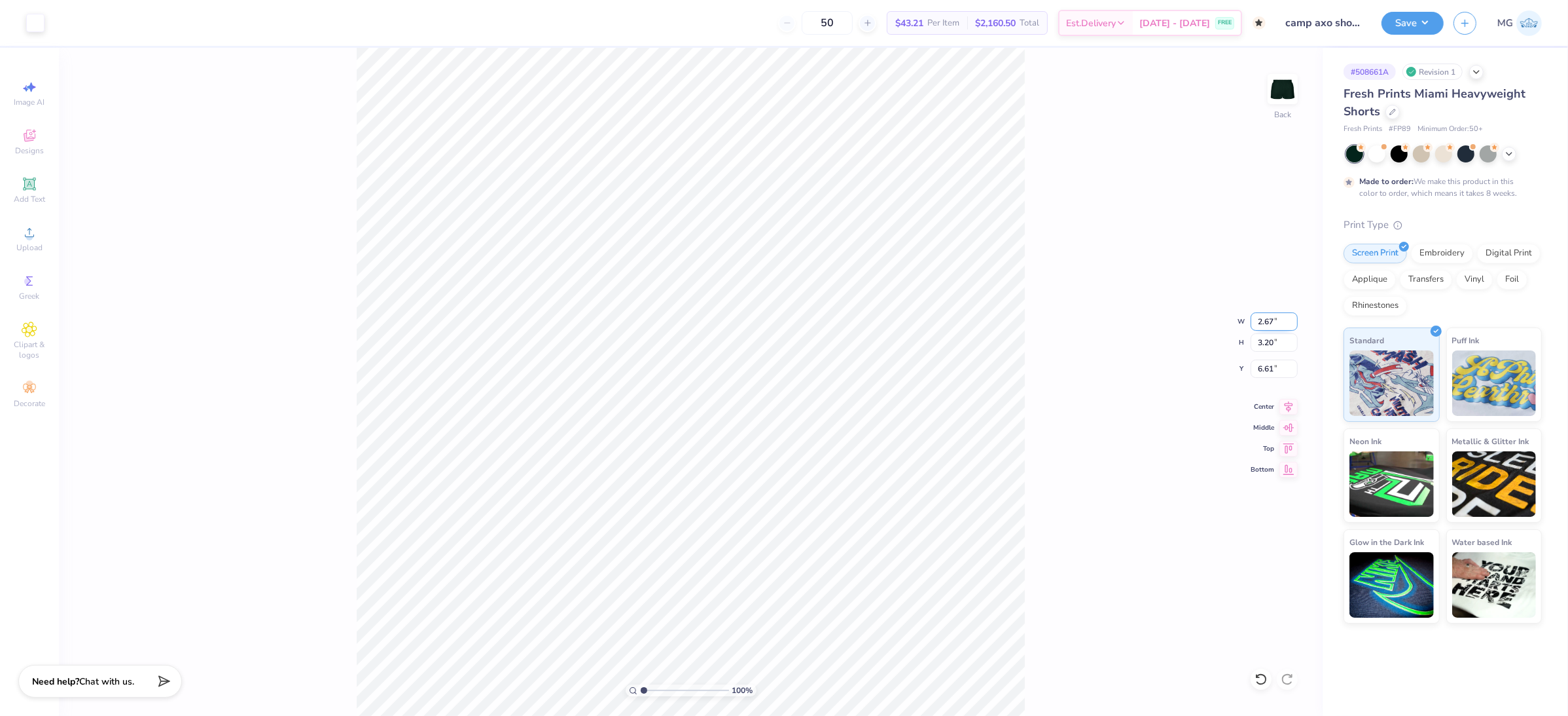
click at [1273, 320] on input "2.67" at bounding box center [1274, 321] width 47 height 18
type input "2"
type input "3.00"
type input "3.59"
type input "6.41"
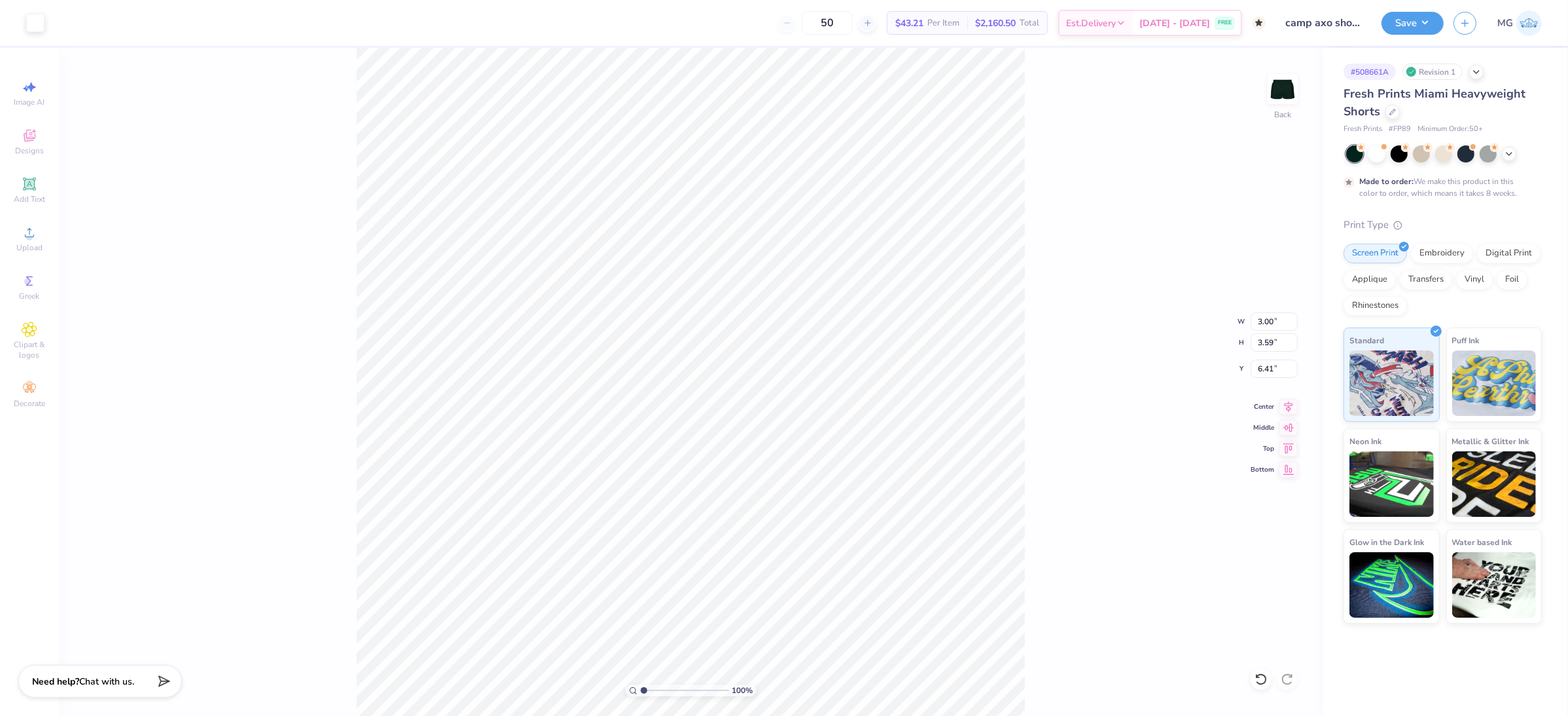
click at [1143, 338] on div "100 % Back W 3.00 3.00 " H 3.59 3.59 " Y 6.41 6.41 " Center Middle Top Bottom" at bounding box center [691, 381] width 1264 height 668
drag, startPoint x: 1273, startPoint y: 344, endPoint x: 1252, endPoint y: 340, distance: 21.4
click at [1252, 340] on input "3.59" at bounding box center [1274, 342] width 47 height 18
click at [1273, 344] on input "3.59" at bounding box center [1274, 342] width 47 height 18
type input "3"
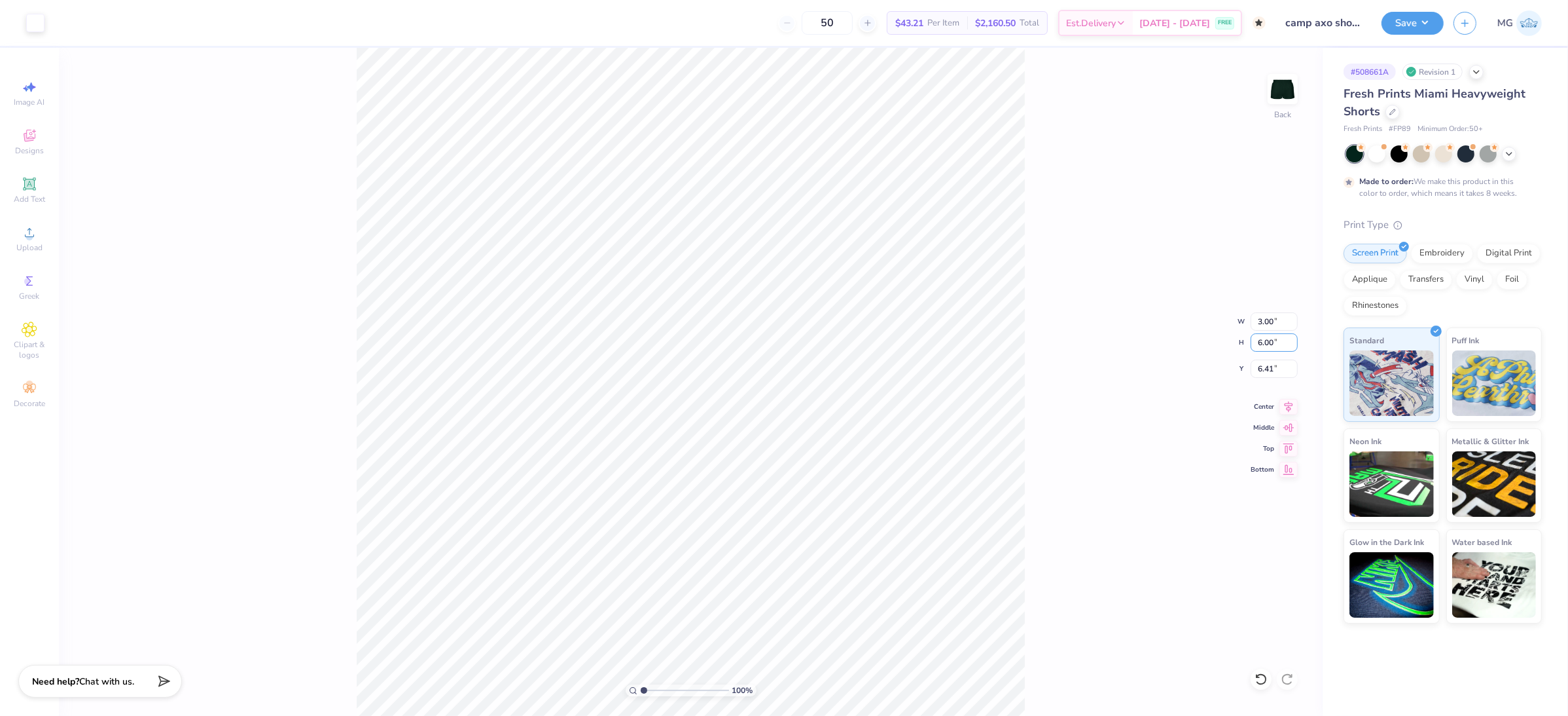
type input "6.00"
type input "5.01"
click at [1087, 383] on div "100 % Back W 5.01 5.01 " H 6.00 6.00 " Y 4.00 4.00 " Center Middle Top Bottom" at bounding box center [691, 381] width 1264 height 668
type input "3.82"
click at [1104, 414] on div "100 % Back W 5.01 5.01 " H 6.00 6.00 " Y 3.82 3.82 " Center Middle Top Bottom" at bounding box center [691, 381] width 1264 height 668
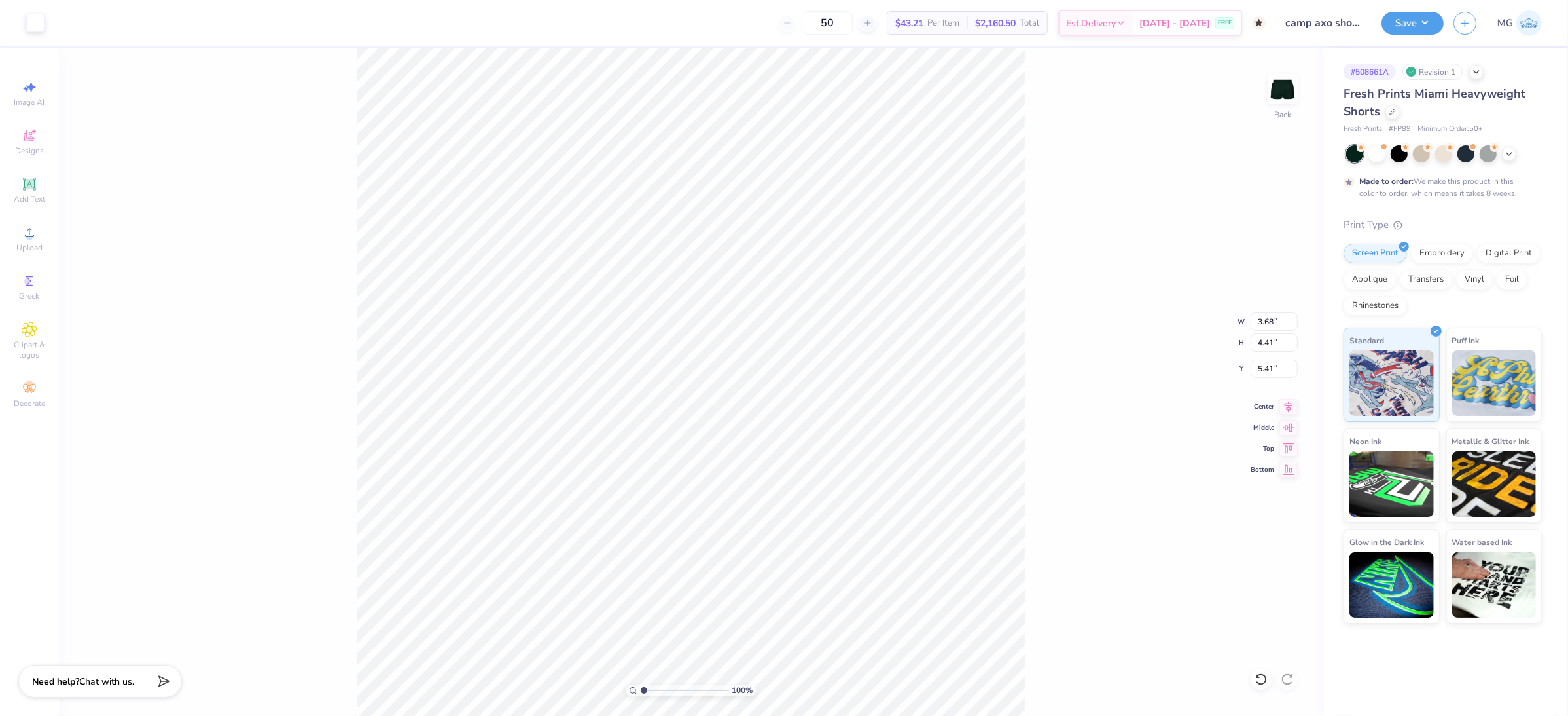
type input "3.68"
type input "4.41"
type input "5.41"
type input "3.22"
type input "3.86"
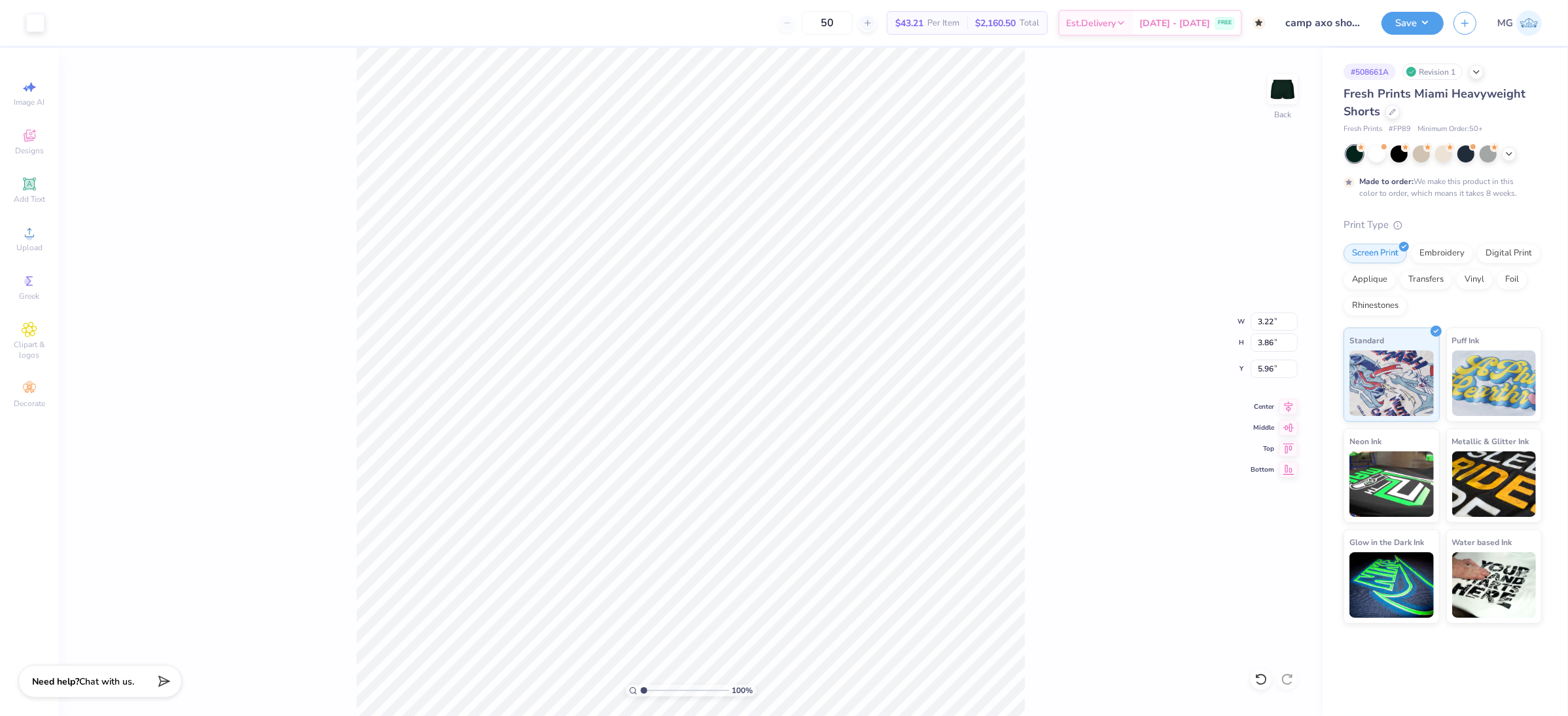
type input "5.78"
click at [1273, 318] on input "3.22" at bounding box center [1274, 321] width 47 height 18
type input "3.00"
type input "3.59"
type input "5.91"
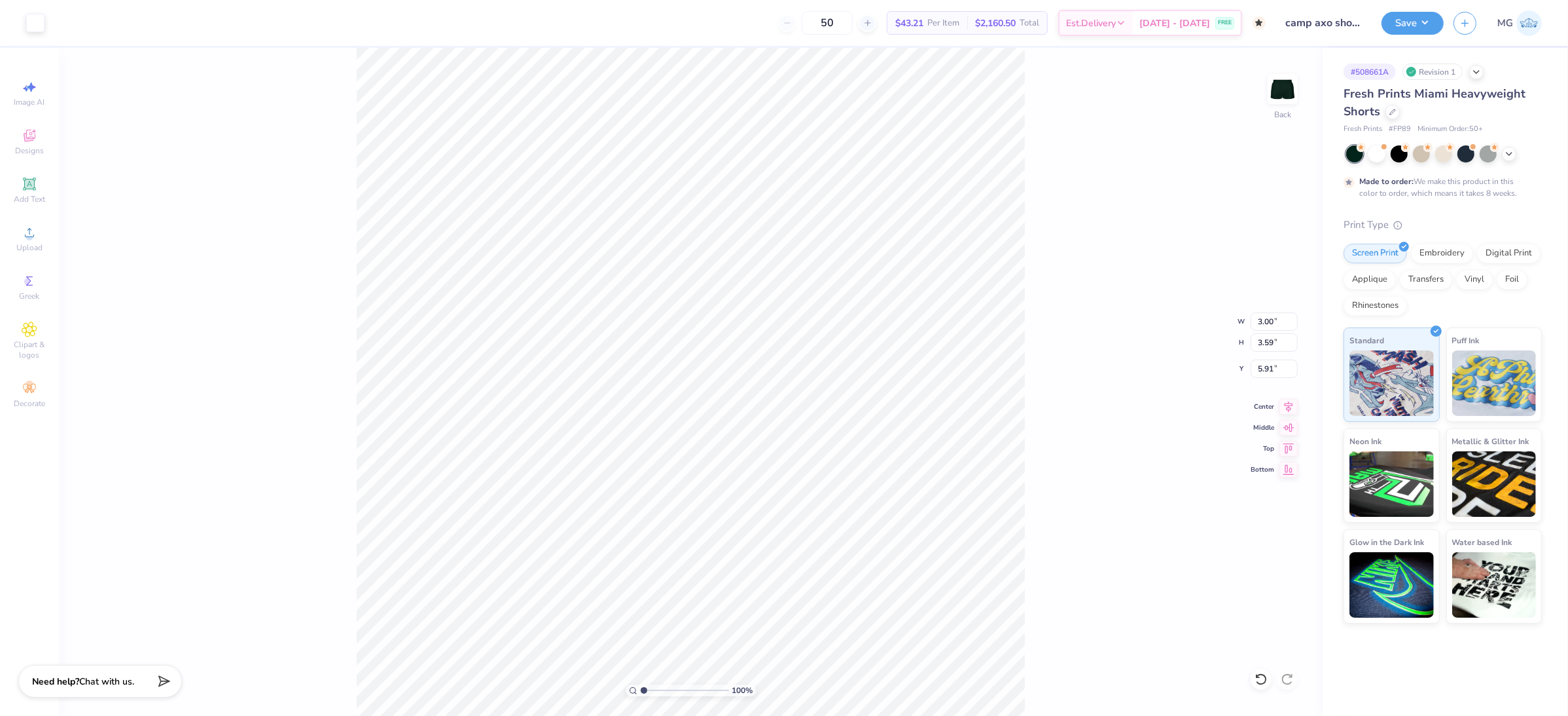
click at [1139, 384] on div "100 % Back W 3.00 3.00 " H 3.59 3.59 " Y 5.91 5.91 " Center Middle Top Bottom" at bounding box center [691, 381] width 1264 height 668
click at [1273, 320] on input "3.00" at bounding box center [1274, 321] width 47 height 18
click at [1271, 322] on input "3.00" at bounding box center [1274, 321] width 47 height 18
type input "3.50"
type input "4.19"
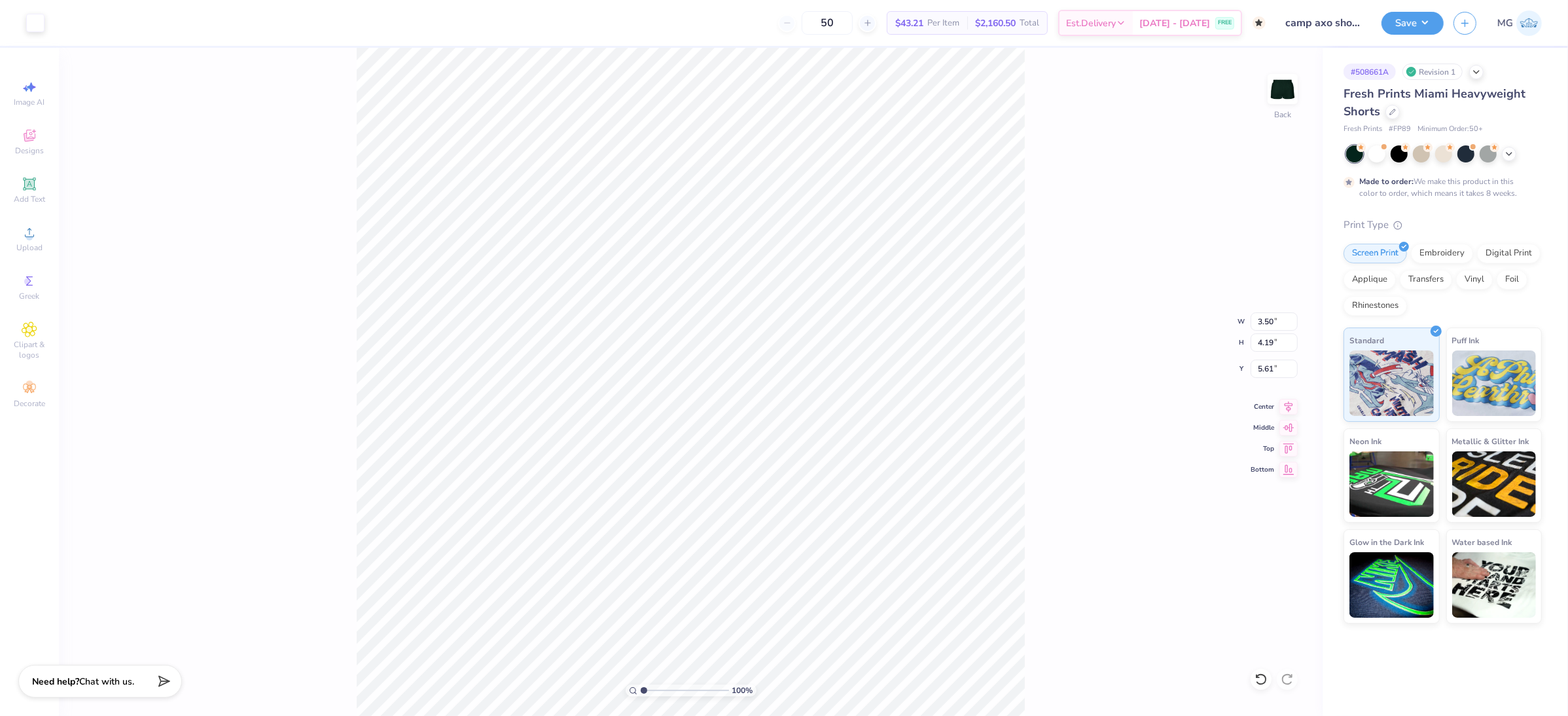
click at [1096, 413] on div "100 % Back W 3.50 3.50 " H 4.19 4.19 " Y 5.61 5.61 " Center Middle Top Bottom" at bounding box center [691, 381] width 1264 height 668
type input "5.51"
click at [1071, 409] on div "100 % Back W 3.50 3.50 " H 4.19 4.19 " Y 5.51 5.51 " Center Middle Top Bottom" at bounding box center [691, 381] width 1264 height 668
click at [1098, 407] on div "100 % Back W 3.50 H 4.19 Y 5.51 Center Middle Top Bottom" at bounding box center [691, 381] width 1264 height 668
click at [1273, 367] on input "5.51" at bounding box center [1274, 369] width 47 height 18
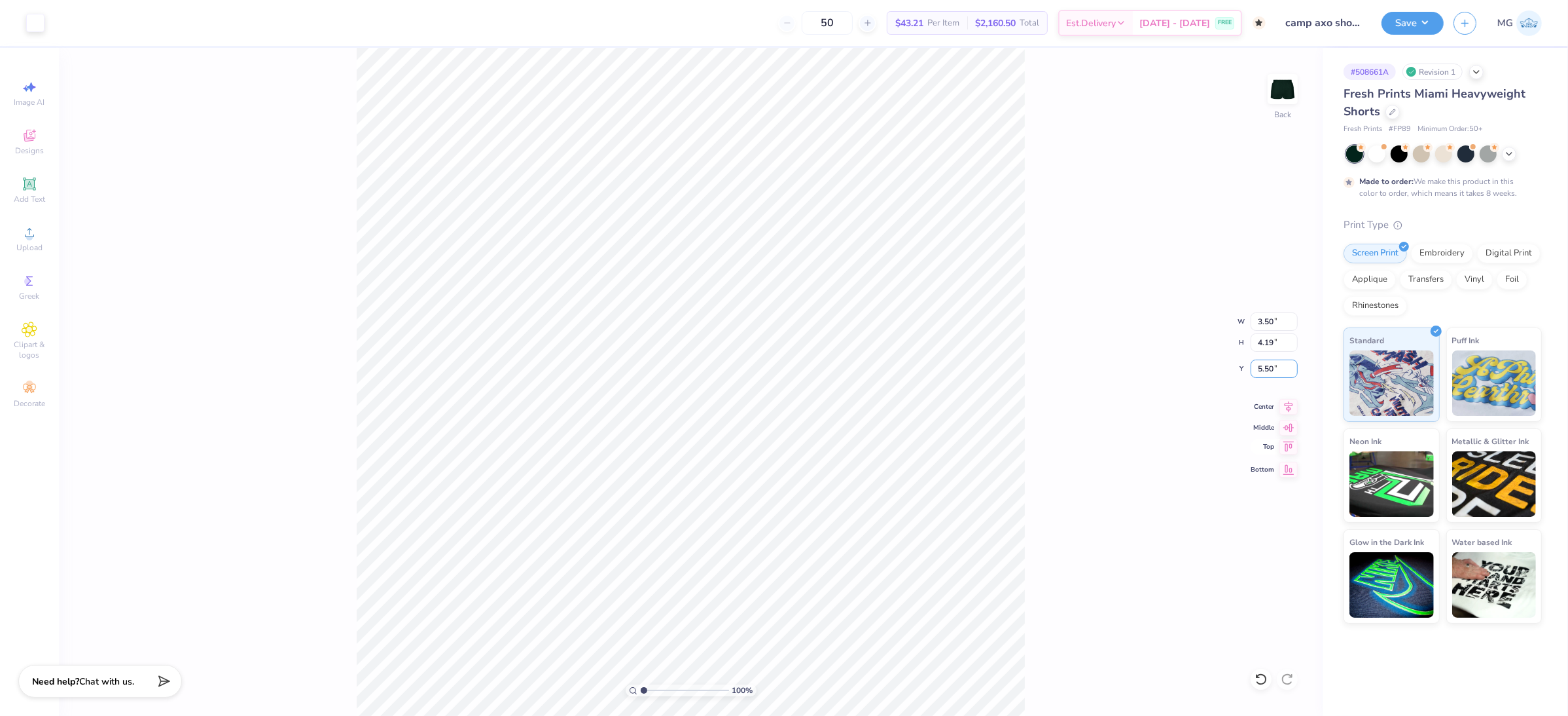
type input "5.50"
click at [1139, 419] on div "100 % Back W 3.50 3.50 " H 4.19 4.19 " Y 5.50 5.50 " Center Middle Top Bottom" at bounding box center [691, 381] width 1264 height 668
click at [1106, 455] on div "100 % Back W 3.50 3.50 " H 4.19 4.19 " Y 5.50 5.50 " Center Middle Top Bottom" at bounding box center [691, 381] width 1264 height 668
click at [1185, 322] on div "100 % Back W 3.50 3.50 " H 4.19 4.19 " Y 5.50 5.50 " Center Middle Top Bottom" at bounding box center [691, 381] width 1264 height 668
click at [1054, 634] on div "100 % Back" at bounding box center [691, 381] width 1264 height 668
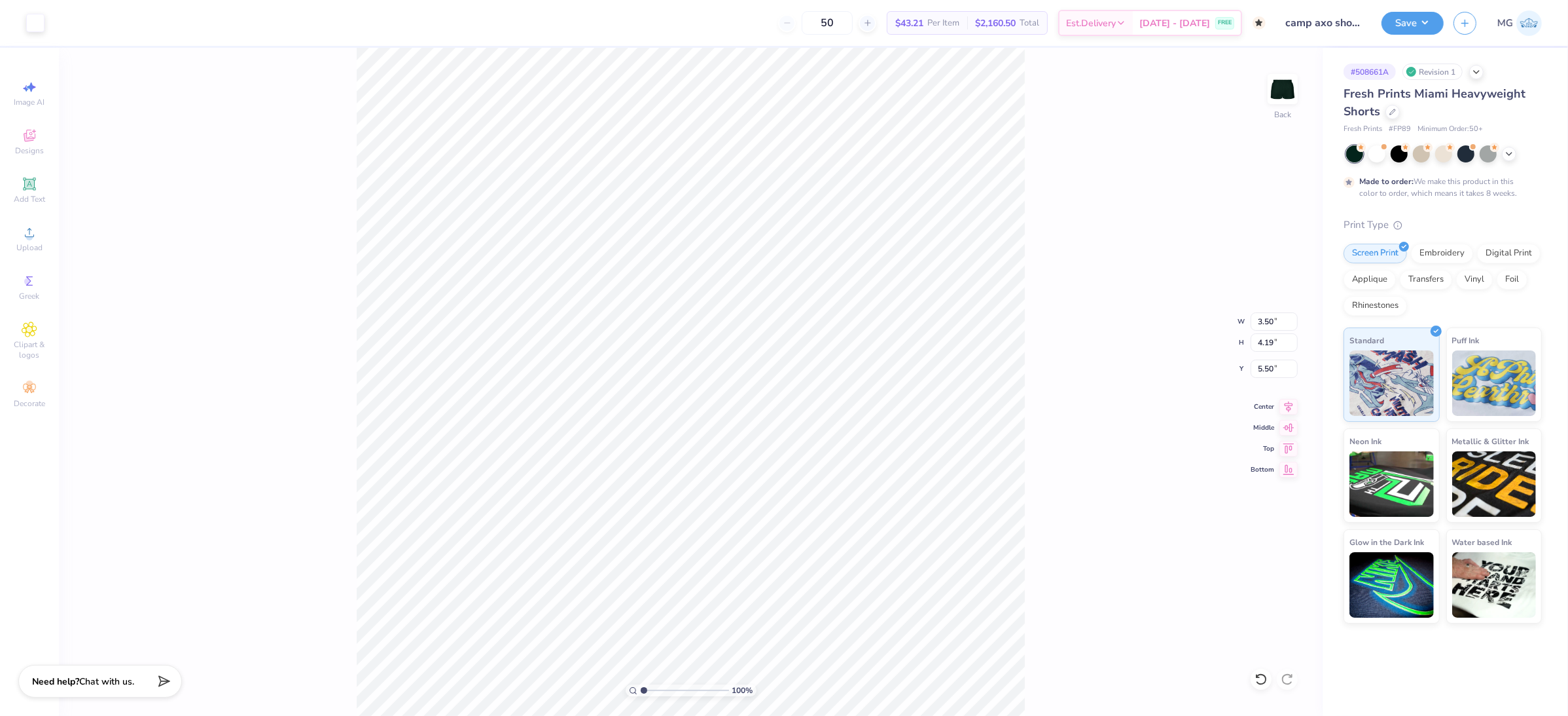
click at [1047, 429] on div "100 % Back W 3.50 3.50 " H 4.19 4.19 " Y 5.50 5.50 " Center Middle Top Bottom" at bounding box center [691, 381] width 1264 height 668
click at [1034, 645] on div "100 % Back" at bounding box center [691, 381] width 1264 height 668
type input "3.82"
type input "4.58"
type input "5.12"
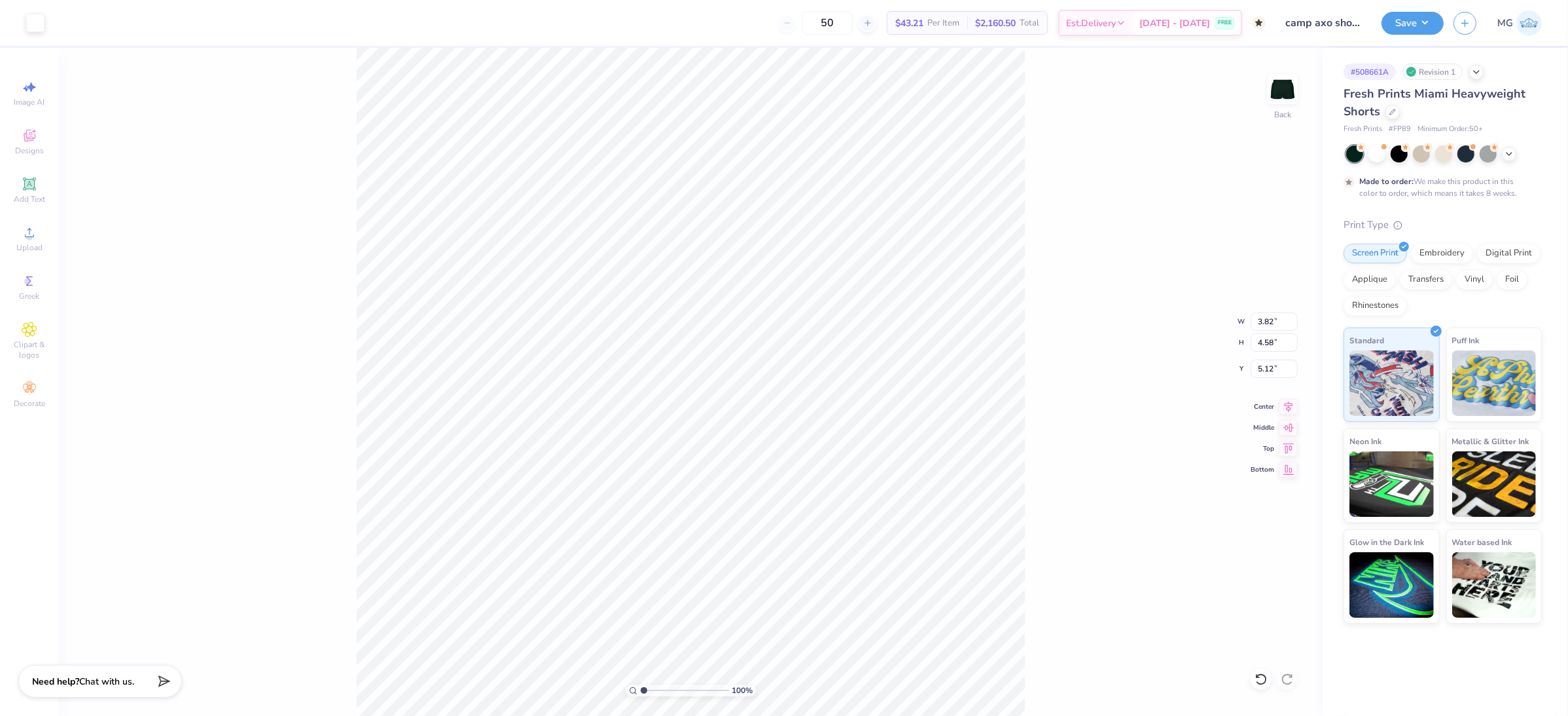
type input "4.49"
type input "5.39"
type input "4.31"
type input "5.06"
type input "6.06"
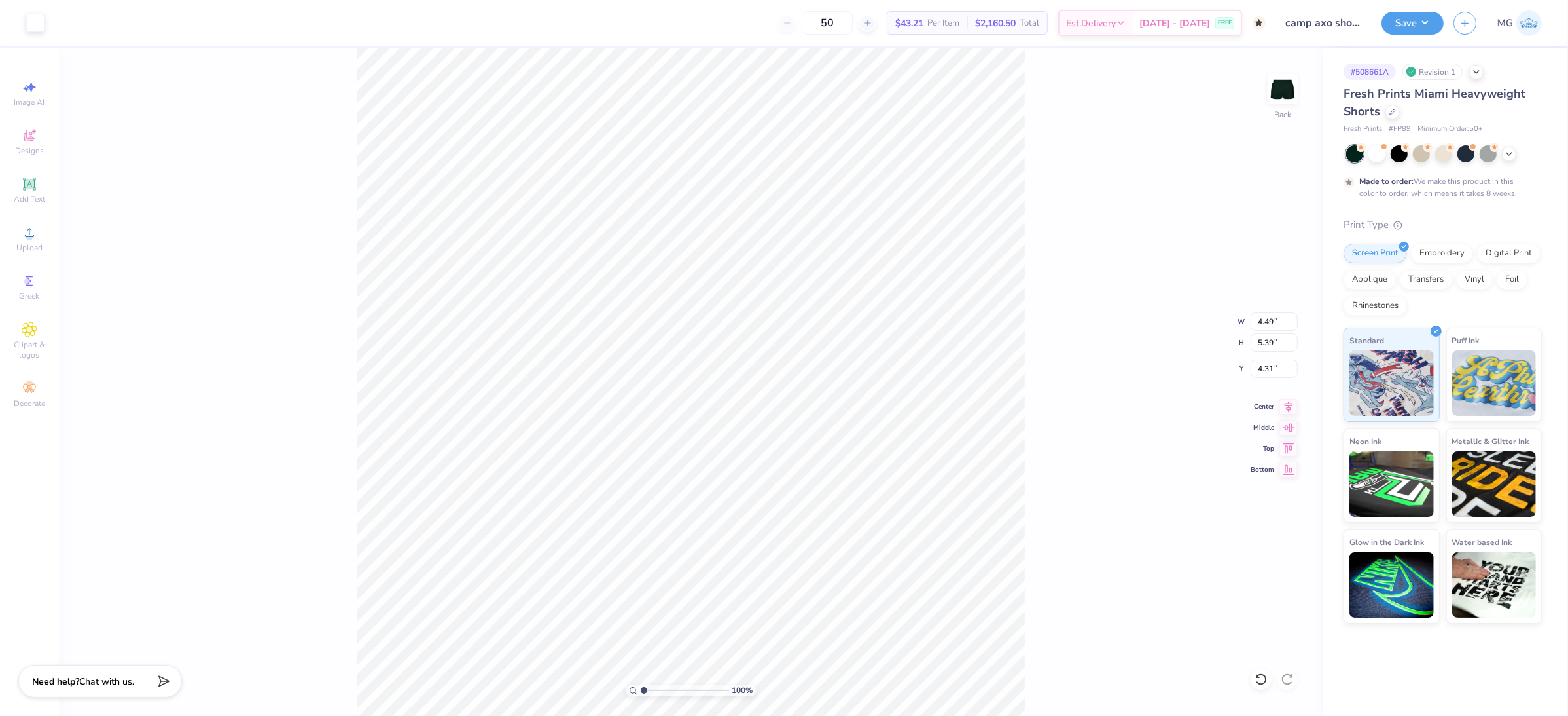
type input "3.63"
click at [1131, 350] on div "100 % Back W 5.06 5.06 " H 6.06 6.06 " Y 3.63 3.63 " Center Middle Top Bottom" at bounding box center [691, 381] width 1264 height 668
type input "3.85"
click at [1064, 395] on div "100 % Back W 5.06 5.06 " H 6.06 6.06 " Y 3.85 3.85 " Center Middle Top Bottom" at bounding box center [691, 381] width 1264 height 668
click at [1117, 358] on div "100 % Back" at bounding box center [691, 381] width 1264 height 668
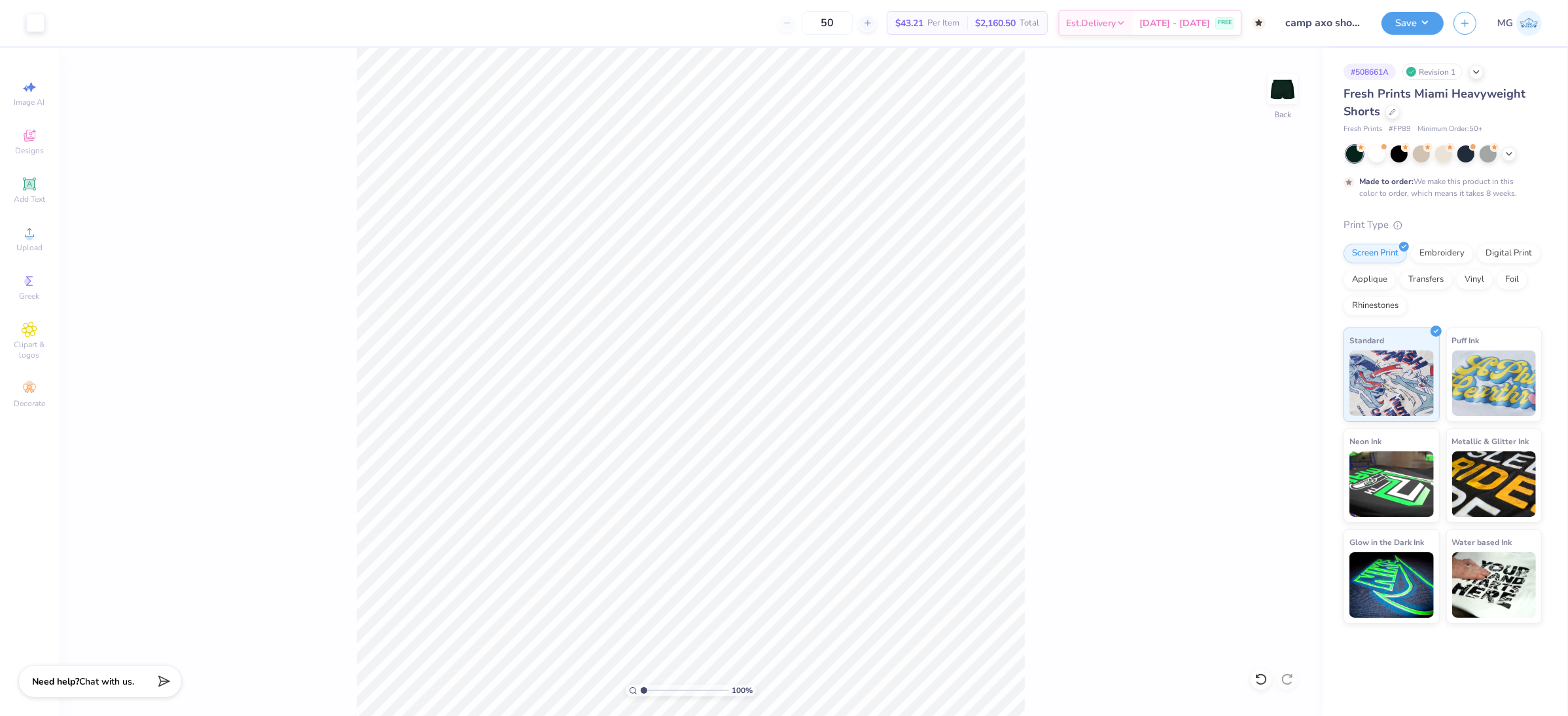
click at [1031, 632] on div "100 % Back" at bounding box center [691, 381] width 1264 height 668
click at [1069, 368] on div "100 % Back W 5.06 5.06 " H 6.06 6.06 " Y 3.85 3.85 " Center Middle Top Bottom" at bounding box center [691, 381] width 1264 height 668
drag, startPoint x: 1273, startPoint y: 343, endPoint x: 1271, endPoint y: 362, distance: 19.1
click at [1273, 343] on input "6.06" at bounding box center [1274, 342] width 47 height 18
type input "6"
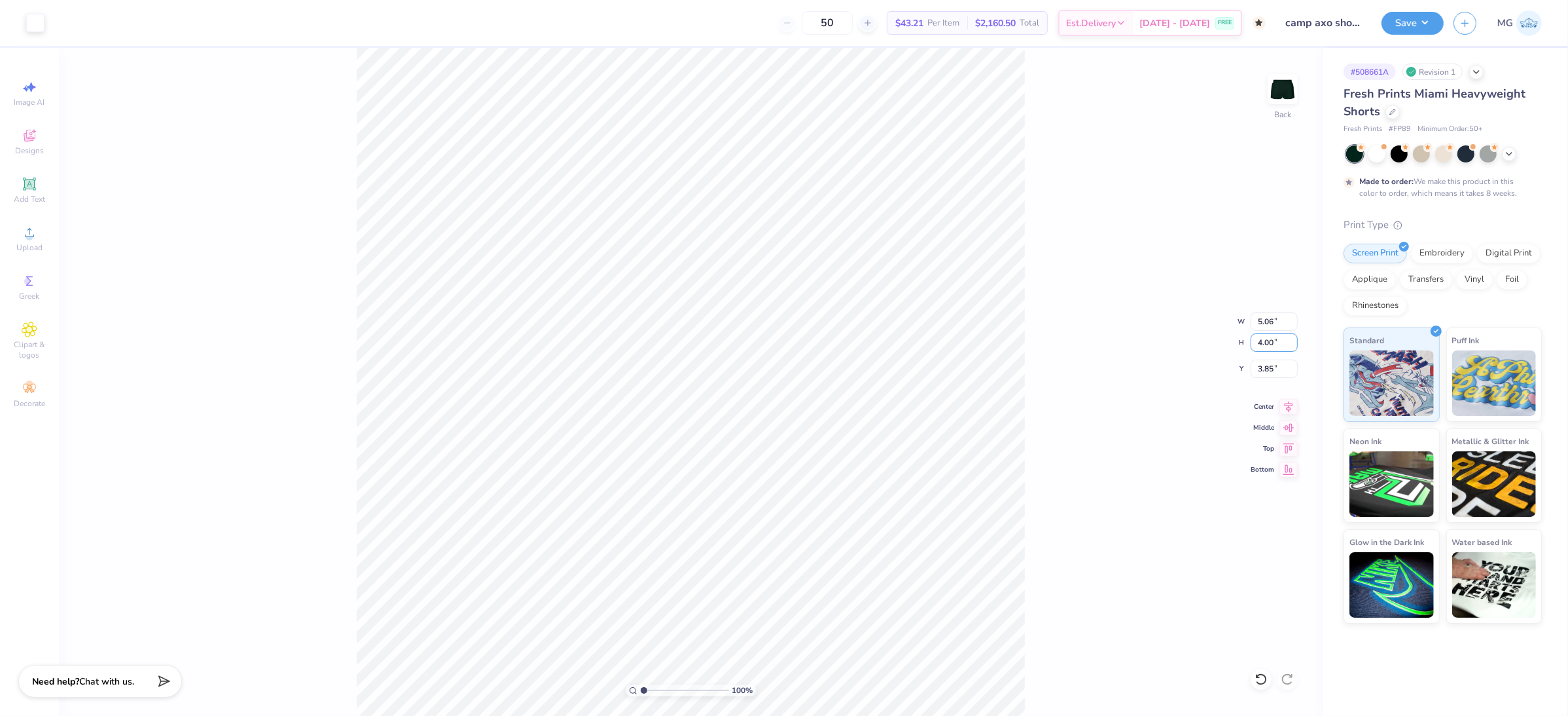
type input "4.00"
type input "3.34"
type input "4.88"
drag, startPoint x: 1048, startPoint y: 365, endPoint x: 1028, endPoint y: 366, distance: 20.0
click at [1047, 365] on div "100 % Back W 3.34 3.34 " H 4.00 4.00 " Y 4.88 4.88 " Center Middle Top Bottom" at bounding box center [691, 381] width 1264 height 668
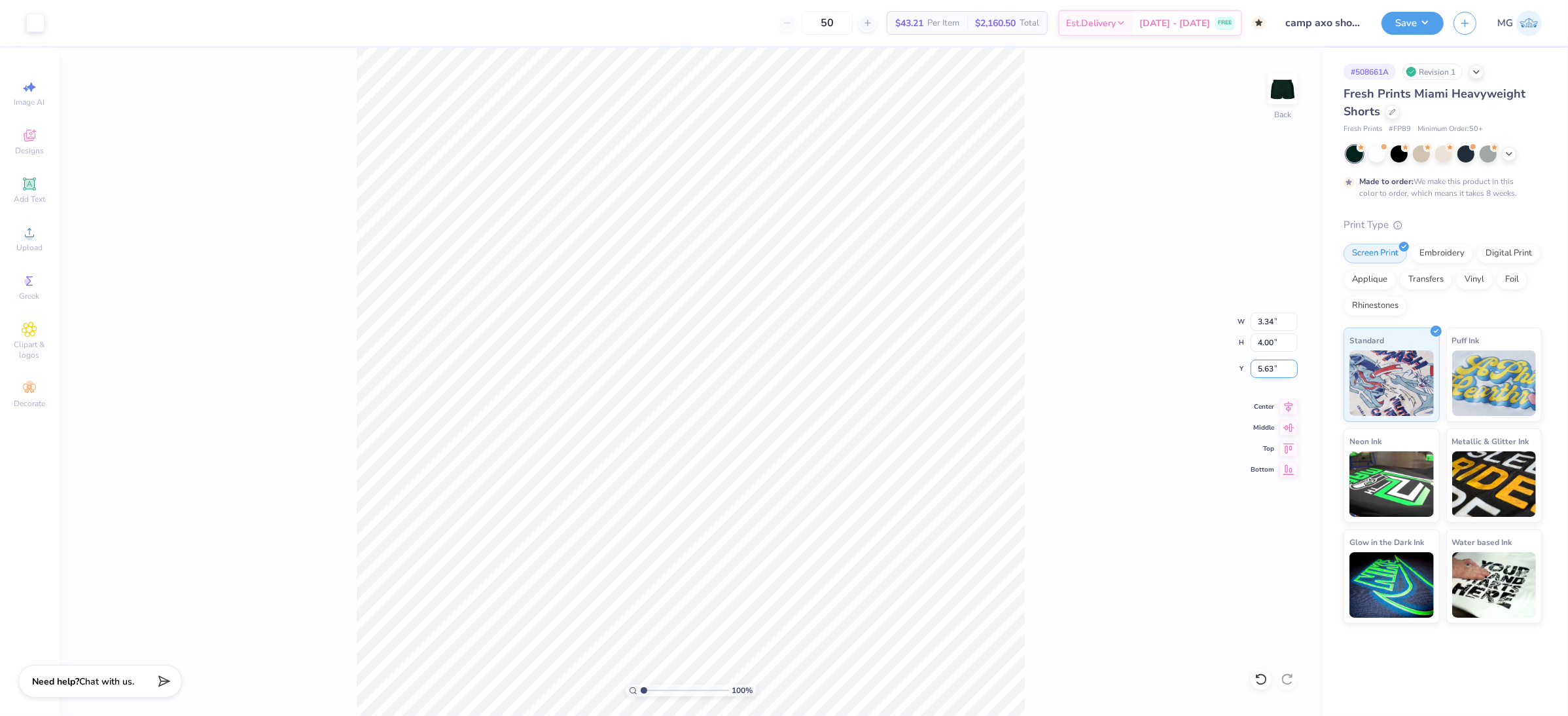
click at [1274, 366] on input "5.63" at bounding box center [1274, 369] width 47 height 18
type input "5"
type input "6.00"
click at [1101, 498] on div "100 % Back W 3.34 3.34 " H 4.00 4.00 " Y 6.00 6.00 " Center Middle Top Bottom" at bounding box center [691, 381] width 1264 height 668
click at [1271, 364] on input "6.00" at bounding box center [1274, 369] width 47 height 18
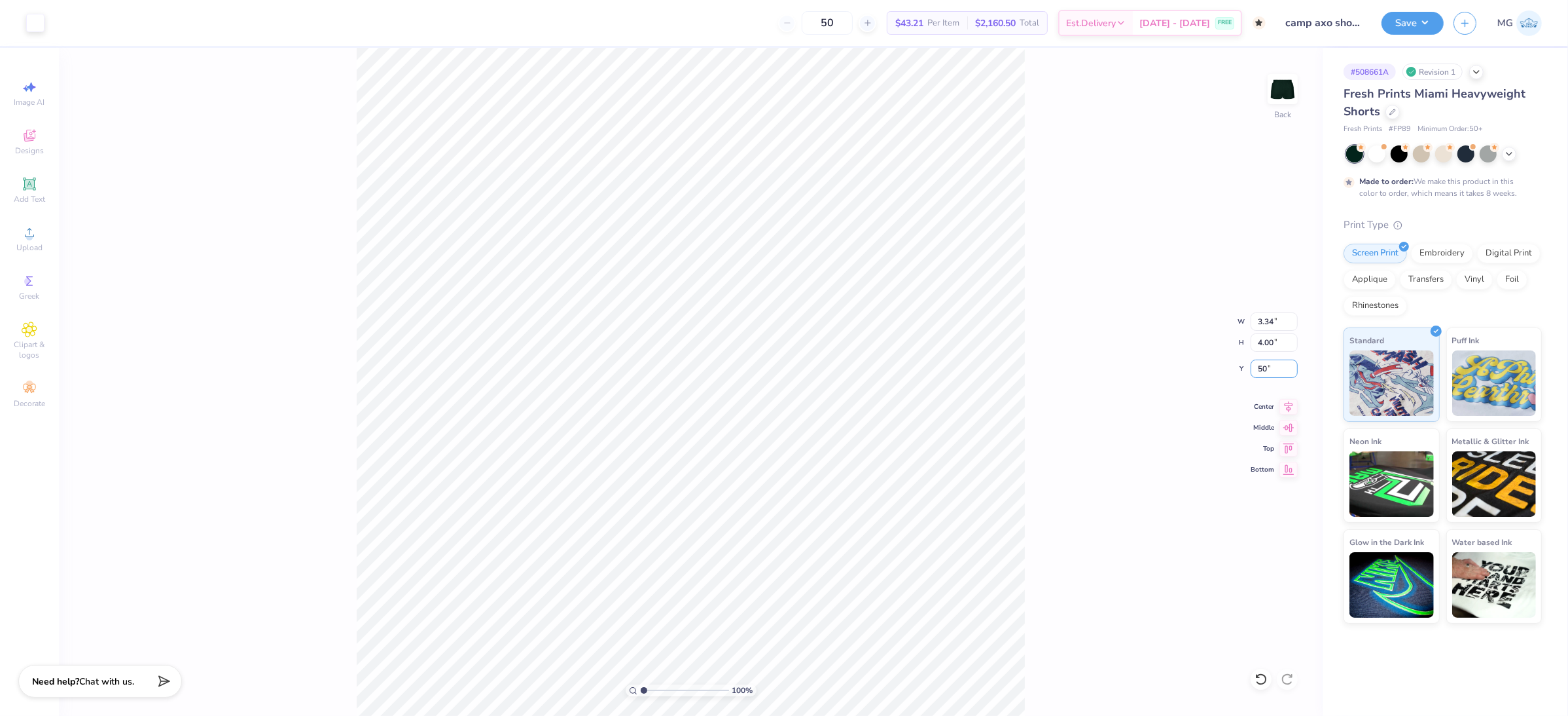
type input "50"
click at [1115, 384] on div "100 % Back W 3.34 3.34 " H 4.00 4.00 " Y 50 50 " Center Middle Top Bottom" at bounding box center [691, 381] width 1264 height 668
click at [1262, 369] on input "6.00" at bounding box center [1274, 369] width 47 height 18
type input "5.00"
click at [1080, 475] on div "100 % Back W 3.34 3.34 " H 4.00 4.00 " Y 5.00 5.00 " Center Middle Top Bottom" at bounding box center [691, 381] width 1264 height 668
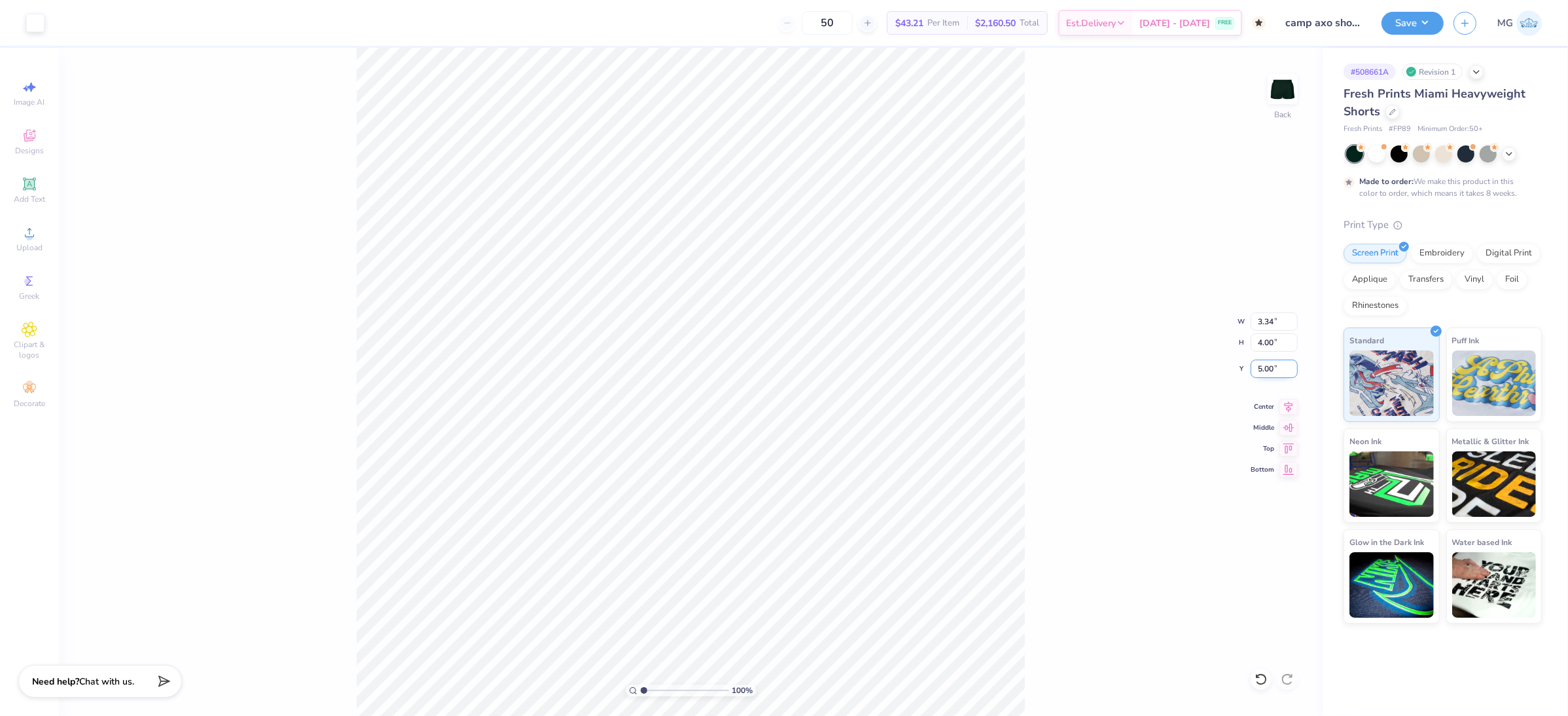
click at [1270, 370] on input "5.00" at bounding box center [1274, 369] width 47 height 18
type input "5.50"
click at [1060, 458] on div "100 % Back W 3.34 3.34 " H 4.00 4.00 " Y 5.50 5.50 " Center Middle Top Bottom" at bounding box center [691, 381] width 1264 height 668
click at [1056, 451] on div "100 % Back W 3.34 3.34 " H 4.00 4.00 " Y 5.50 5.50 " Center Middle Top Bottom" at bounding box center [691, 381] width 1264 height 668
click at [1092, 332] on div "100 % Back W 3.34 3.34 " H 4.00 4.00 " Y 5.50 5.50 " Center Middle Top Bottom" at bounding box center [691, 381] width 1264 height 668
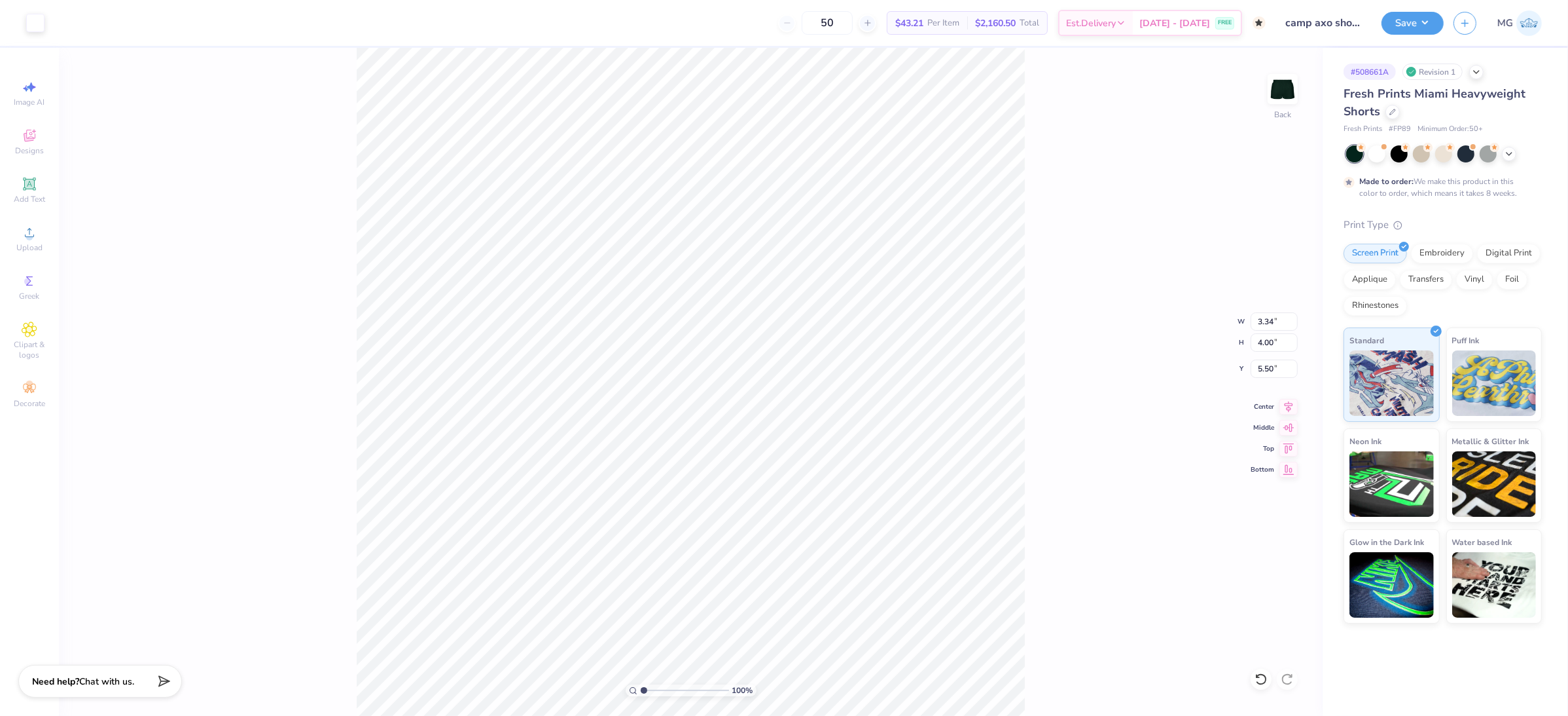
click at [1083, 322] on div "100 % Back W 3.34 3.34 " H 4.00 4.00 " Y 5.50 5.50 " Center Middle Top Bottom" at bounding box center [691, 381] width 1264 height 668
click at [1268, 342] on input "4.00" at bounding box center [1274, 342] width 47 height 18
type input "3.50"
type input "2.92"
click at [1097, 407] on div "100 % Back W 2.92 2.92 " H 3.50 3.50 " Y 5.75 5.75 " Center Middle Top Bottom" at bounding box center [691, 381] width 1264 height 668
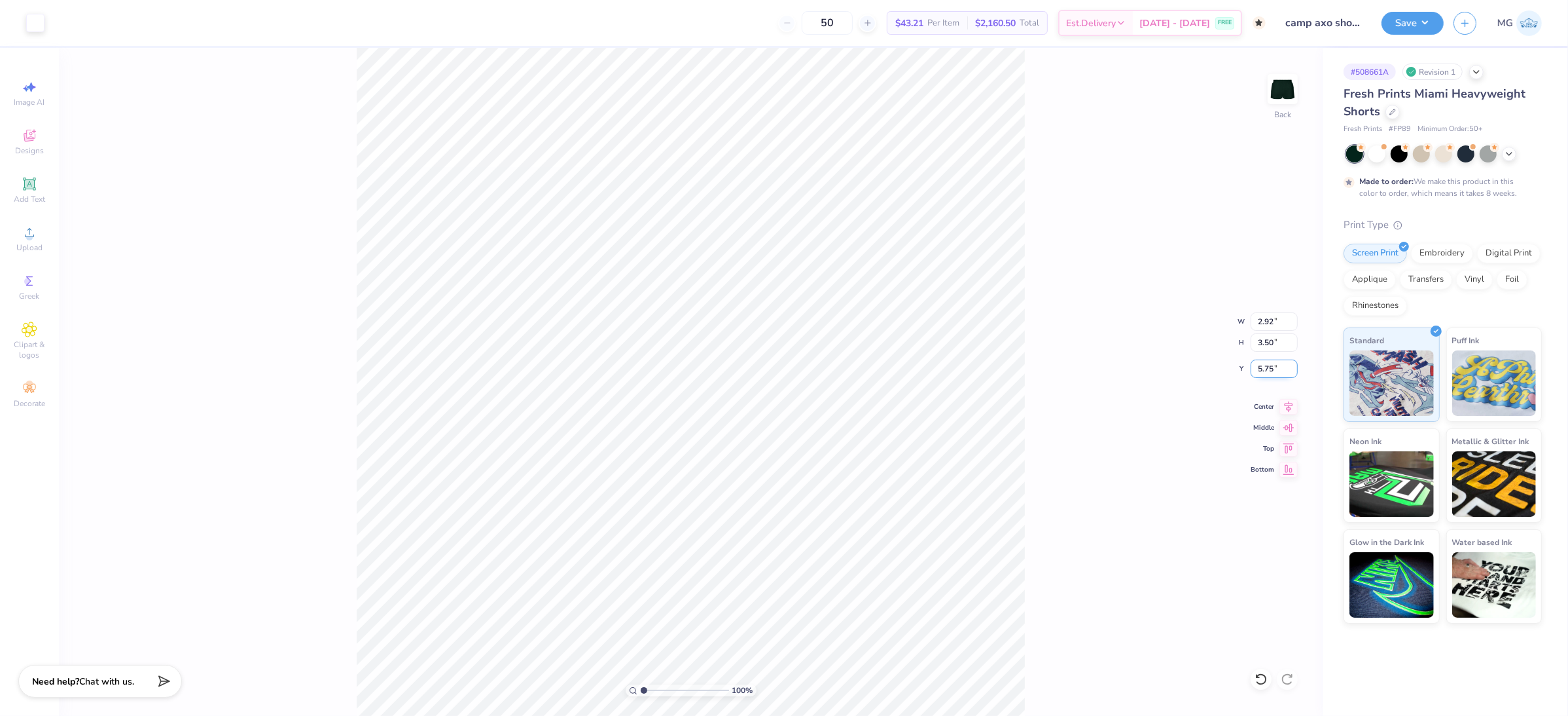
click at [1273, 366] on input "5.75" at bounding box center [1274, 369] width 47 height 18
type input "5"
type input "6.00"
click at [1093, 427] on div "100 % Back W 2.92 2.92 " H 3.50 3.50 " Y 6.00 6.00 " Center Middle Top Bottom" at bounding box center [691, 381] width 1264 height 668
click at [1090, 421] on div "100 % Back W 2.92 2.92 " H 3.50 3.50 " Y 6.00 6.00 " Center Middle Top Bottom" at bounding box center [691, 381] width 1264 height 668
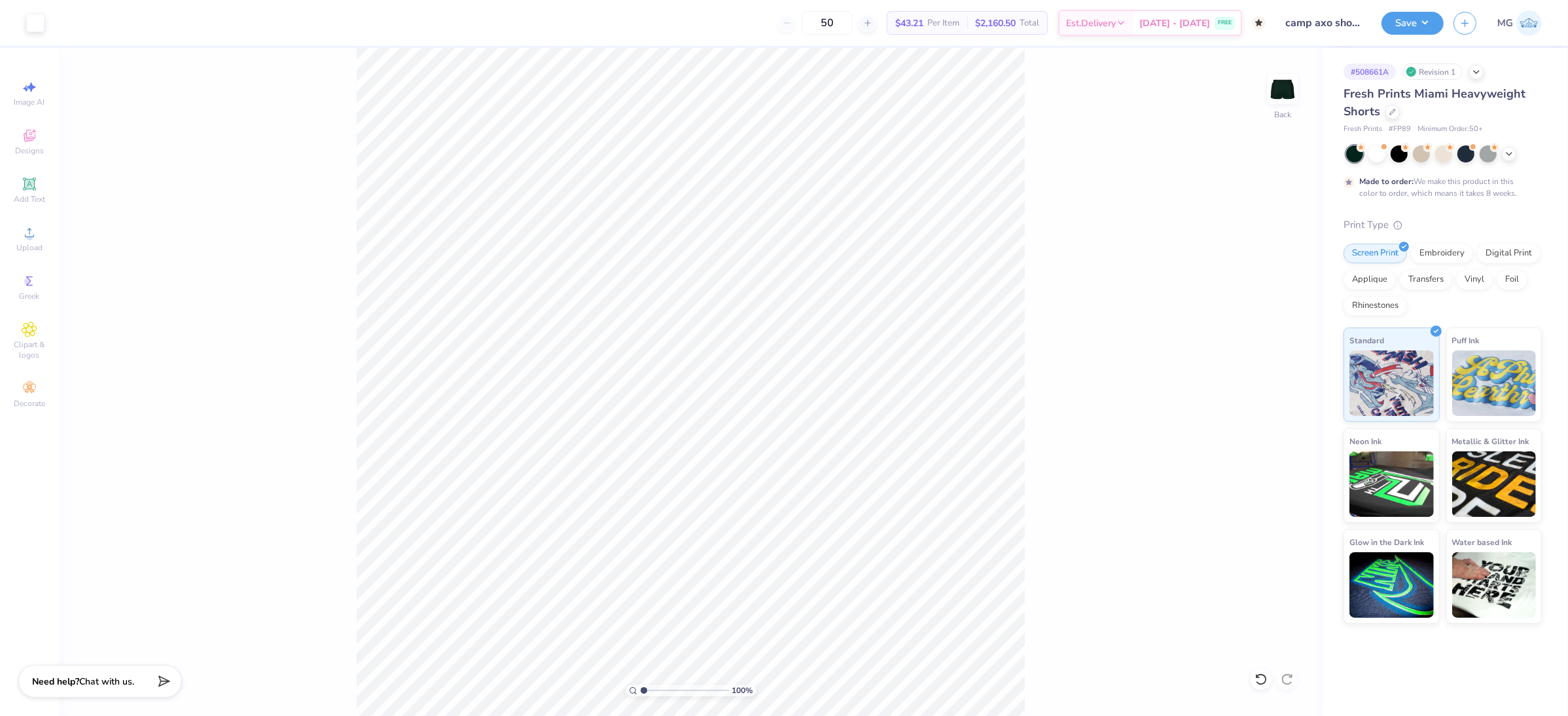
click at [1033, 614] on div "100 % Back" at bounding box center [691, 381] width 1264 height 668
click at [1420, 22] on button "Save" at bounding box center [1413, 21] width 62 height 23
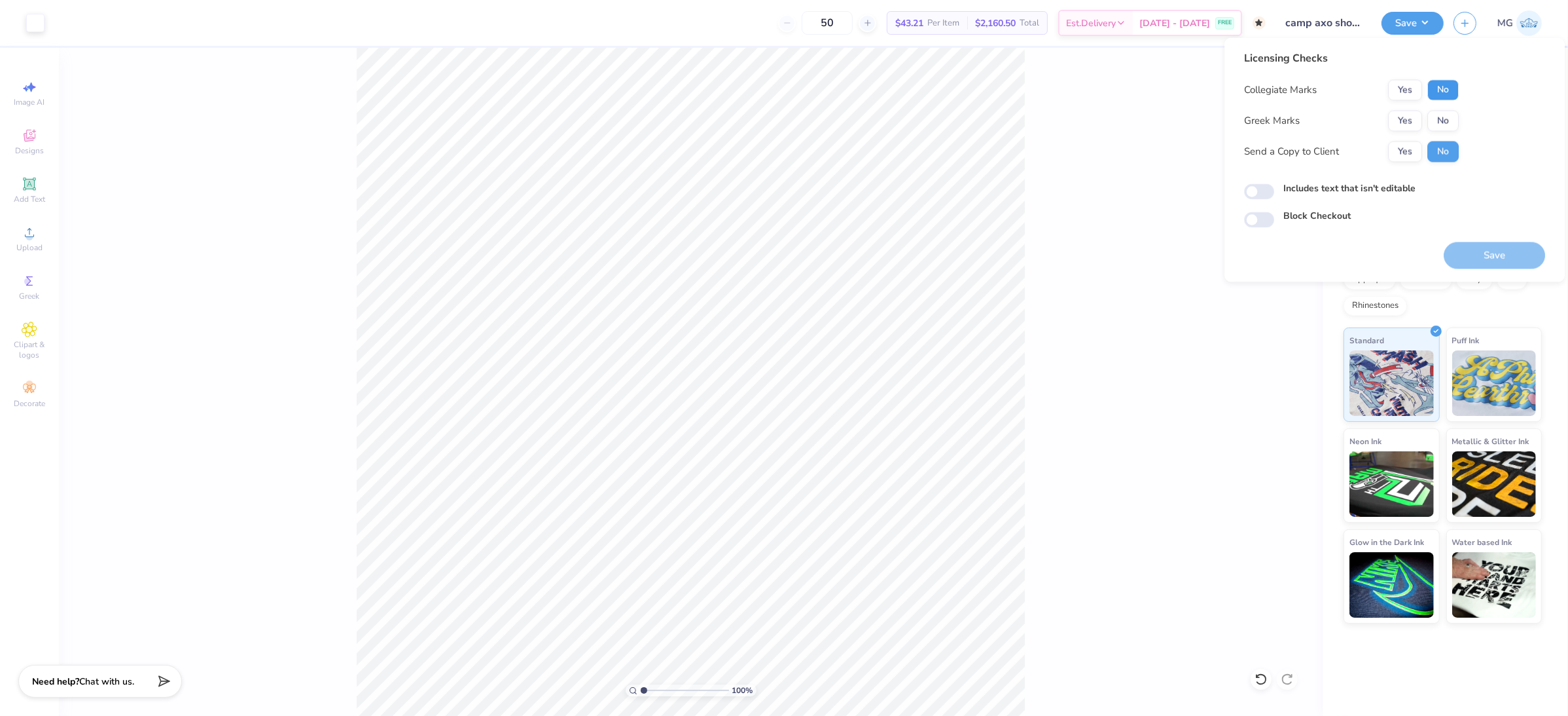
click at [1445, 93] on button "No" at bounding box center [1443, 90] width 31 height 21
click at [1402, 123] on button "Yes" at bounding box center [1405, 121] width 34 height 21
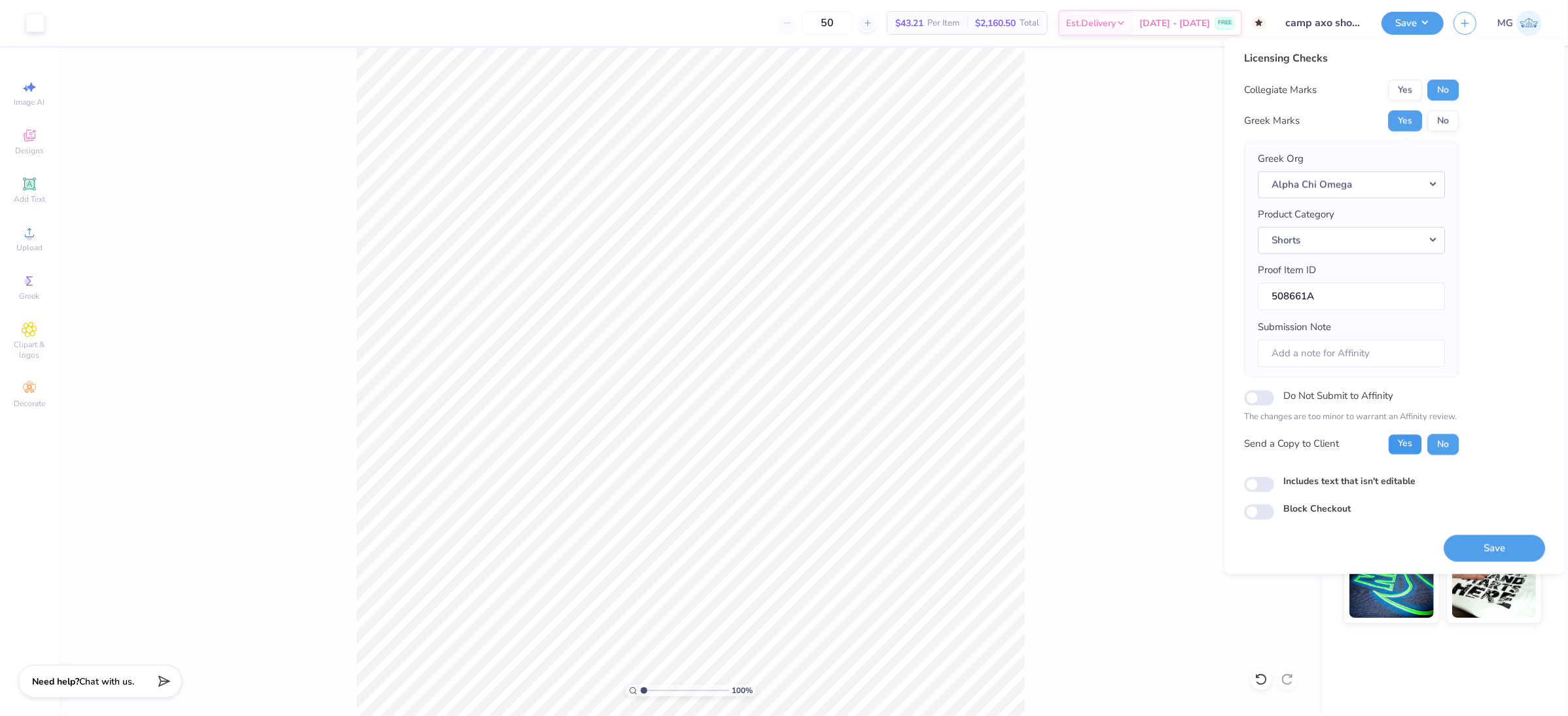
click at [1397, 447] on button "Yes" at bounding box center [1405, 444] width 34 height 21
click at [1266, 489] on input "Includes text that isn't editable" at bounding box center [1259, 484] width 30 height 15
checkbox input "true"
click at [1511, 555] on button "Save" at bounding box center [1495, 547] width 101 height 27
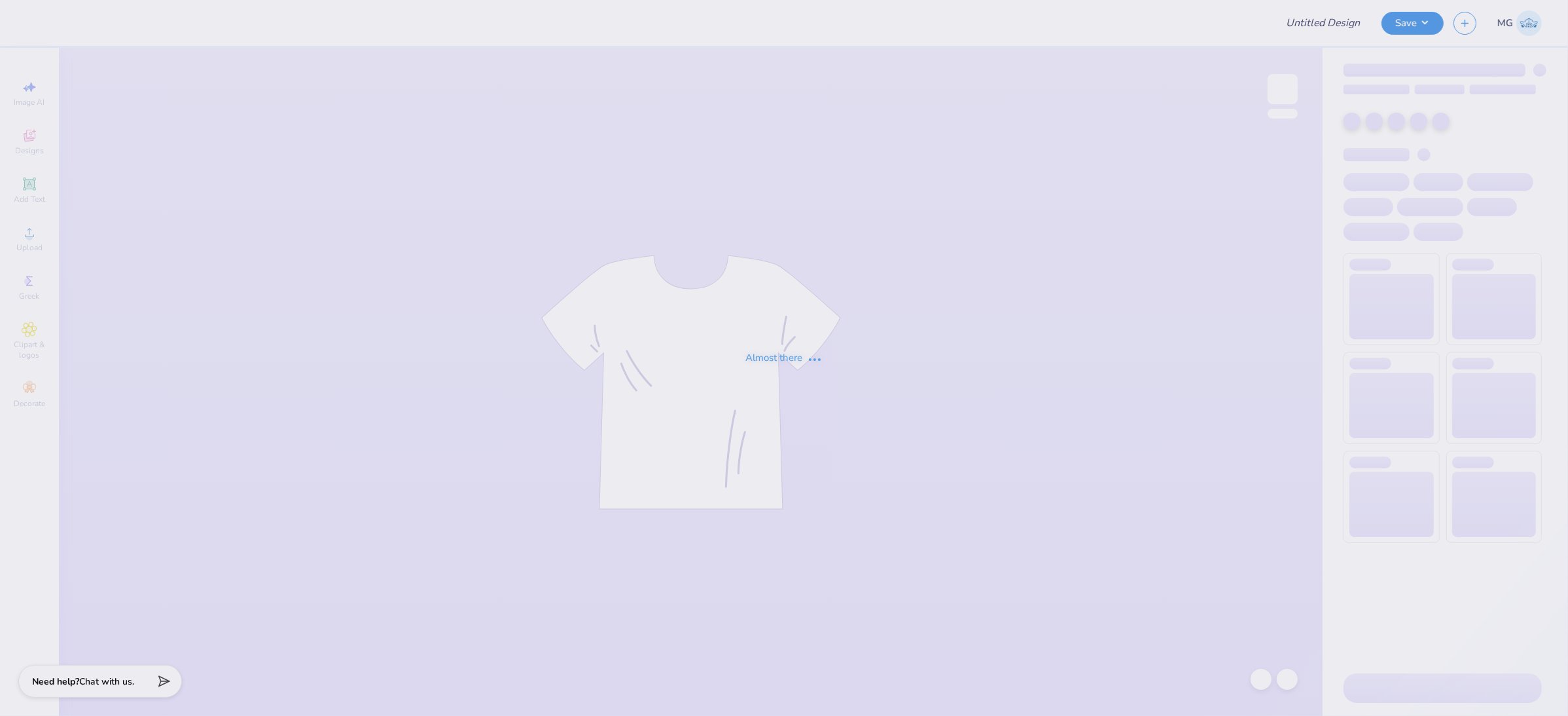
type input "Jackets for CC"
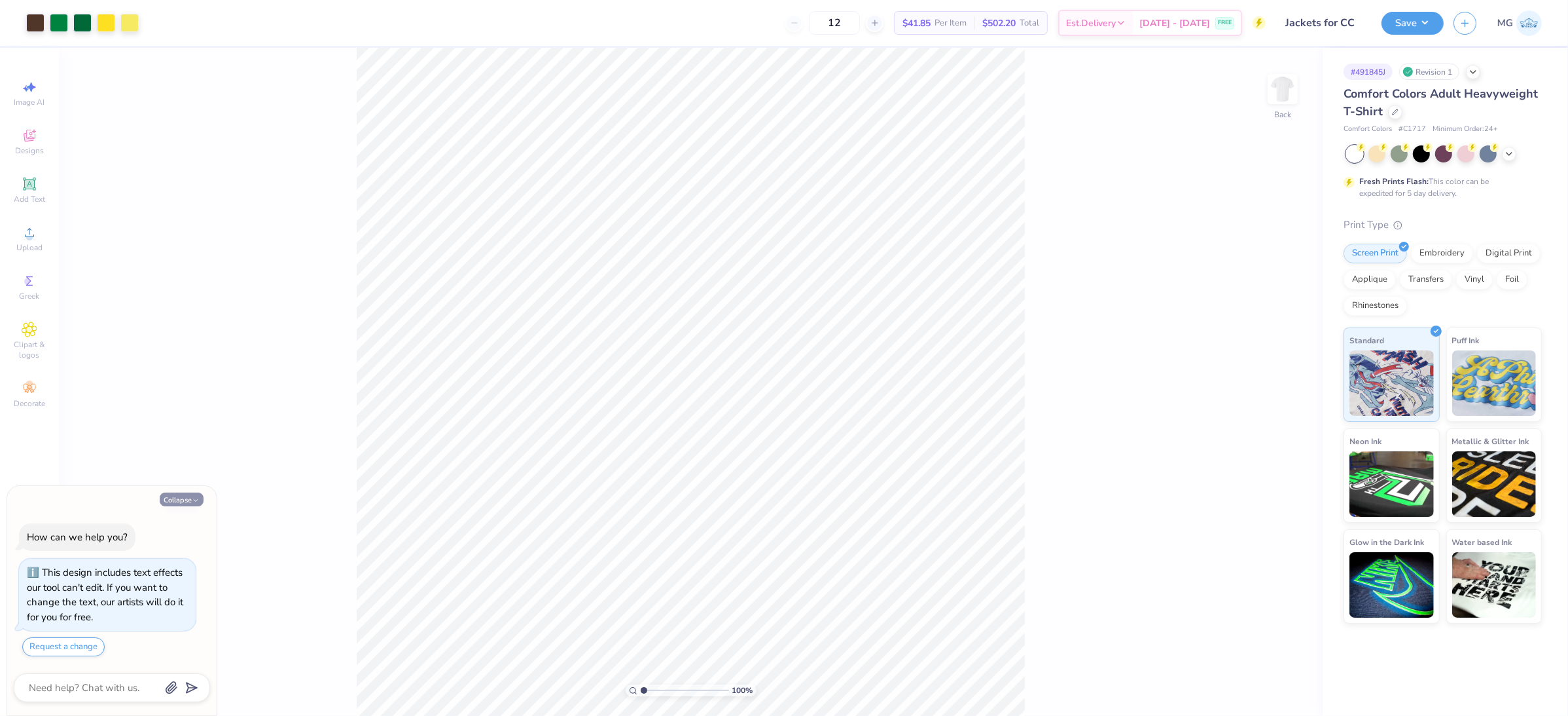
click at [178, 494] on button "Collapse" at bounding box center [181, 500] width 44 height 14
type textarea "x"
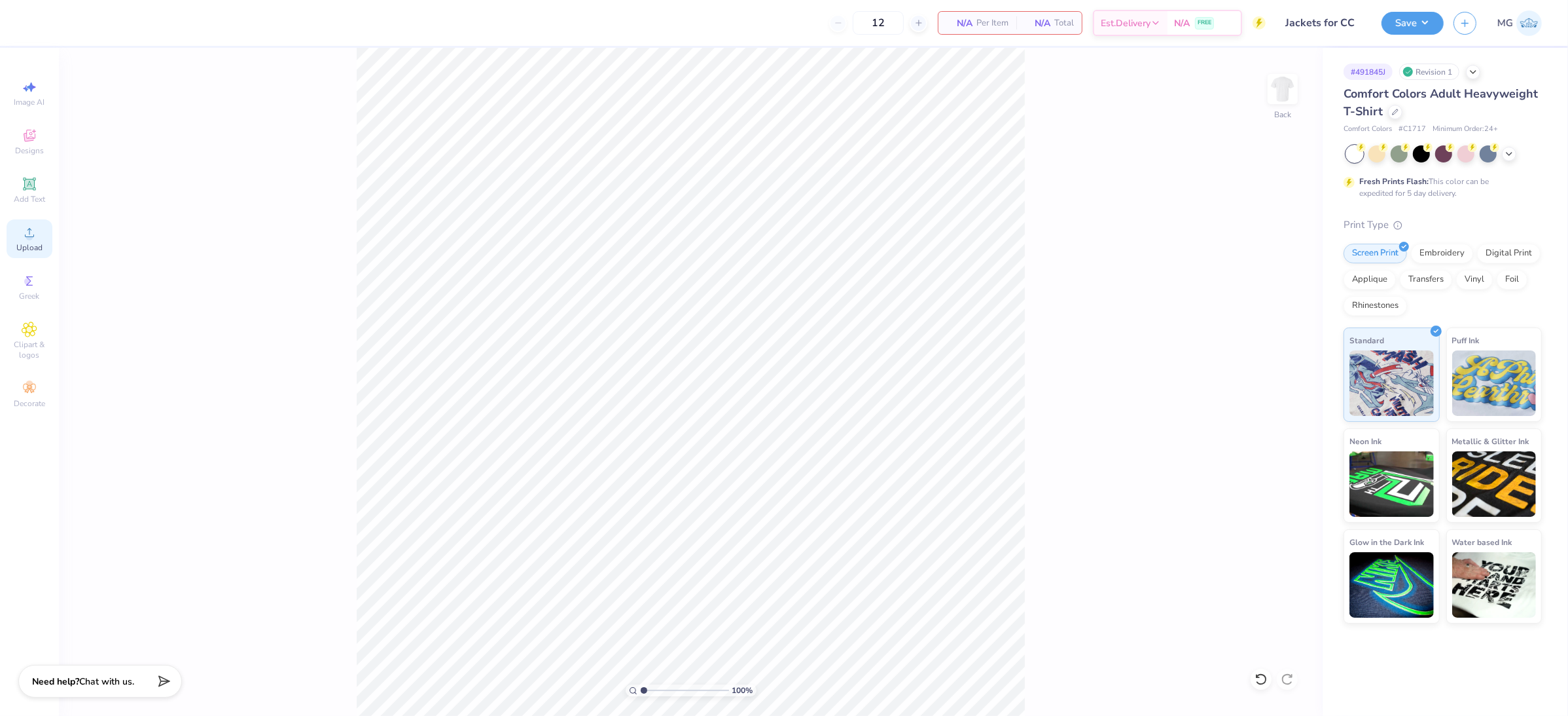
click at [43, 247] on div "Upload" at bounding box center [29, 238] width 45 height 38
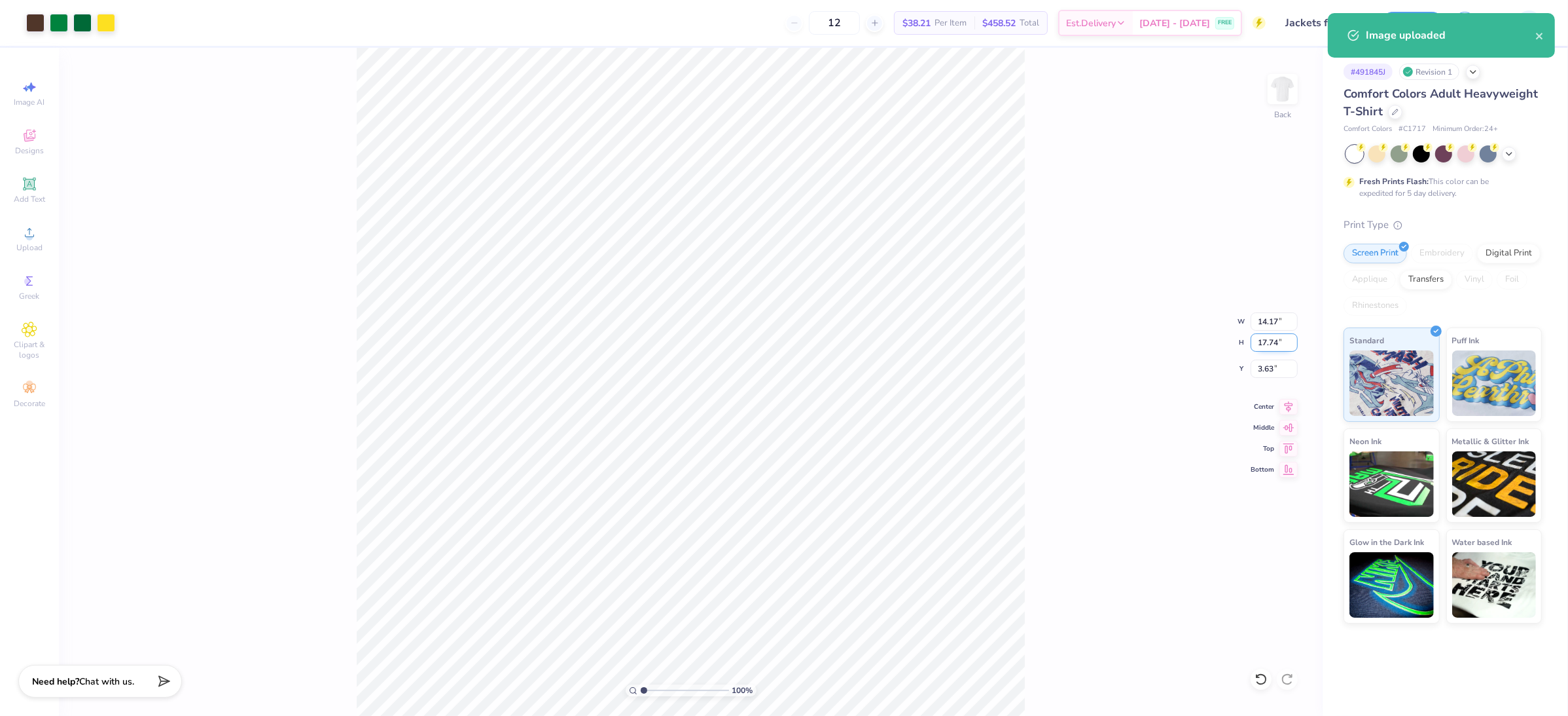
click at [1278, 345] on input "17.74" at bounding box center [1274, 342] width 47 height 18
type input "11.00"
type input "8.79"
type input "7.00"
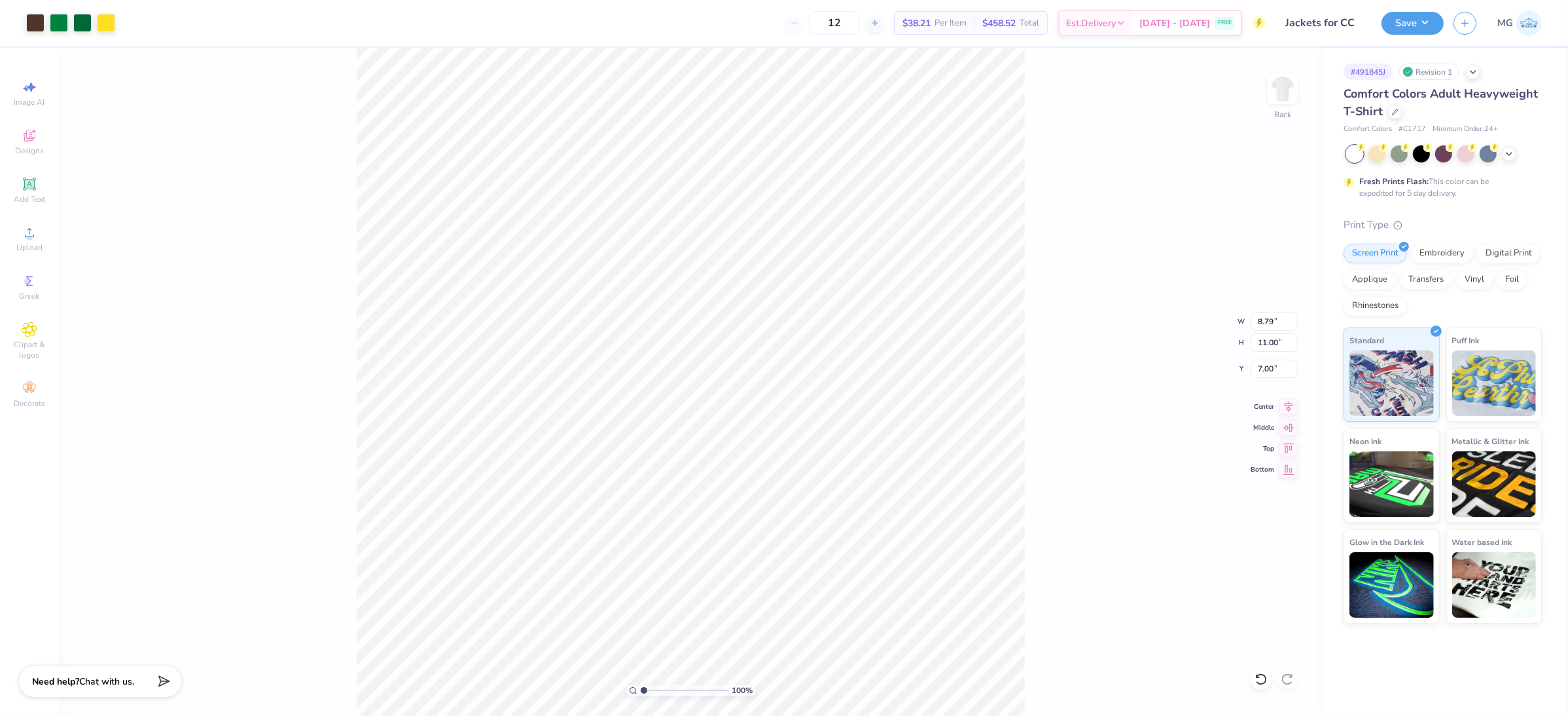
click at [1060, 312] on div "100 % Back W 8.79 8.79 " H 11.00 11.00 " Y 7.00 7.00 " Center Middle Top Bottom" at bounding box center [691, 381] width 1264 height 668
click at [1262, 370] on input "7.00" at bounding box center [1274, 369] width 47 height 18
type input "3.00"
click at [1036, 437] on div "100 % Back W 8.79 8.79 " H 11.00 11.00 " Y 3.00 3.00 " Center Middle Top Bottom" at bounding box center [691, 381] width 1264 height 668
click at [1292, 414] on div "100 % Back W 8.79 8.79 " H 11.00 11.00 " Y 3.00 3.00 " Center Middle Top Bottom" at bounding box center [691, 381] width 1264 height 668
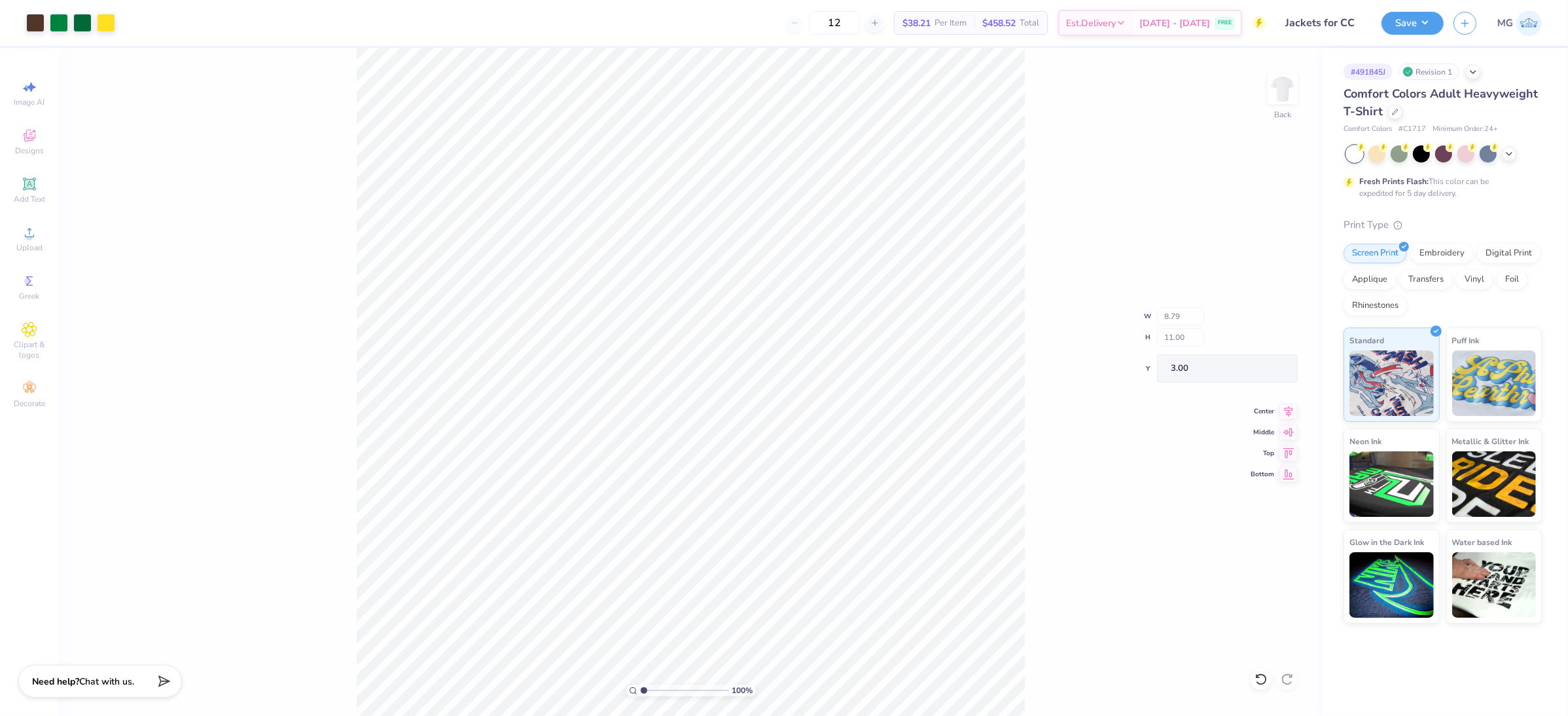
click at [1292, 408] on div "100 % Back W 8.79 H 11.00 Y 3.00 Center Middle Top Bottom" at bounding box center [691, 381] width 1264 height 668
click at [1292, 408] on div "100 % Back" at bounding box center [691, 381] width 1264 height 668
click at [1295, 414] on div "100 % Back W 8.79 8.79 " H 11.00 11.00 " Y 3.00 3.00 " Center Middle Top Bottom" at bounding box center [691, 381] width 1264 height 668
click at [1291, 407] on div "100 % Back" at bounding box center [691, 381] width 1264 height 668
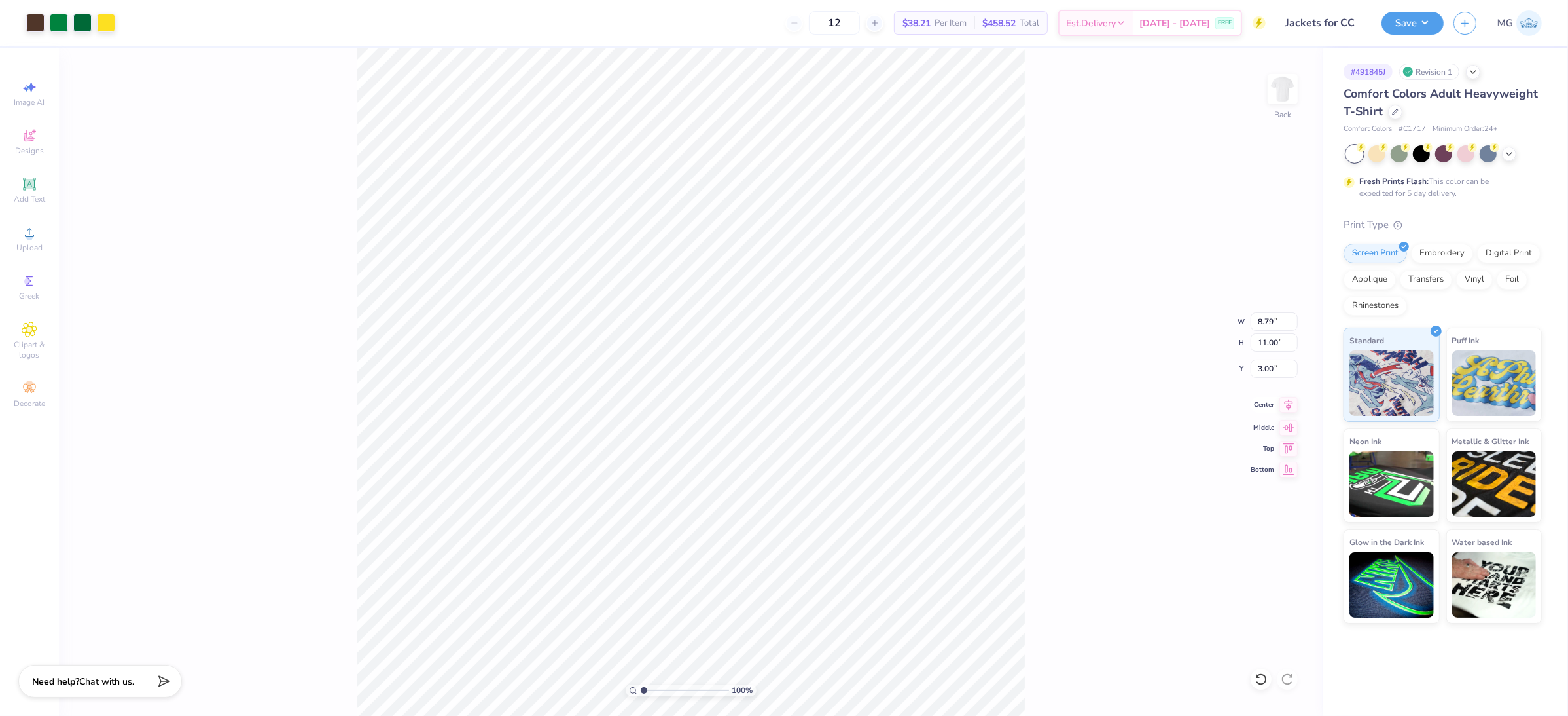
click at [1282, 403] on icon at bounding box center [1289, 405] width 18 height 15
click at [1051, 281] on div "100 % Back W 8.79 8.79 " H 11.00 11.00 " Y 3.00 3.00 " Center Middle Top Bottom" at bounding box center [691, 381] width 1264 height 668
click at [1436, 25] on button "Save" at bounding box center [1413, 21] width 62 height 23
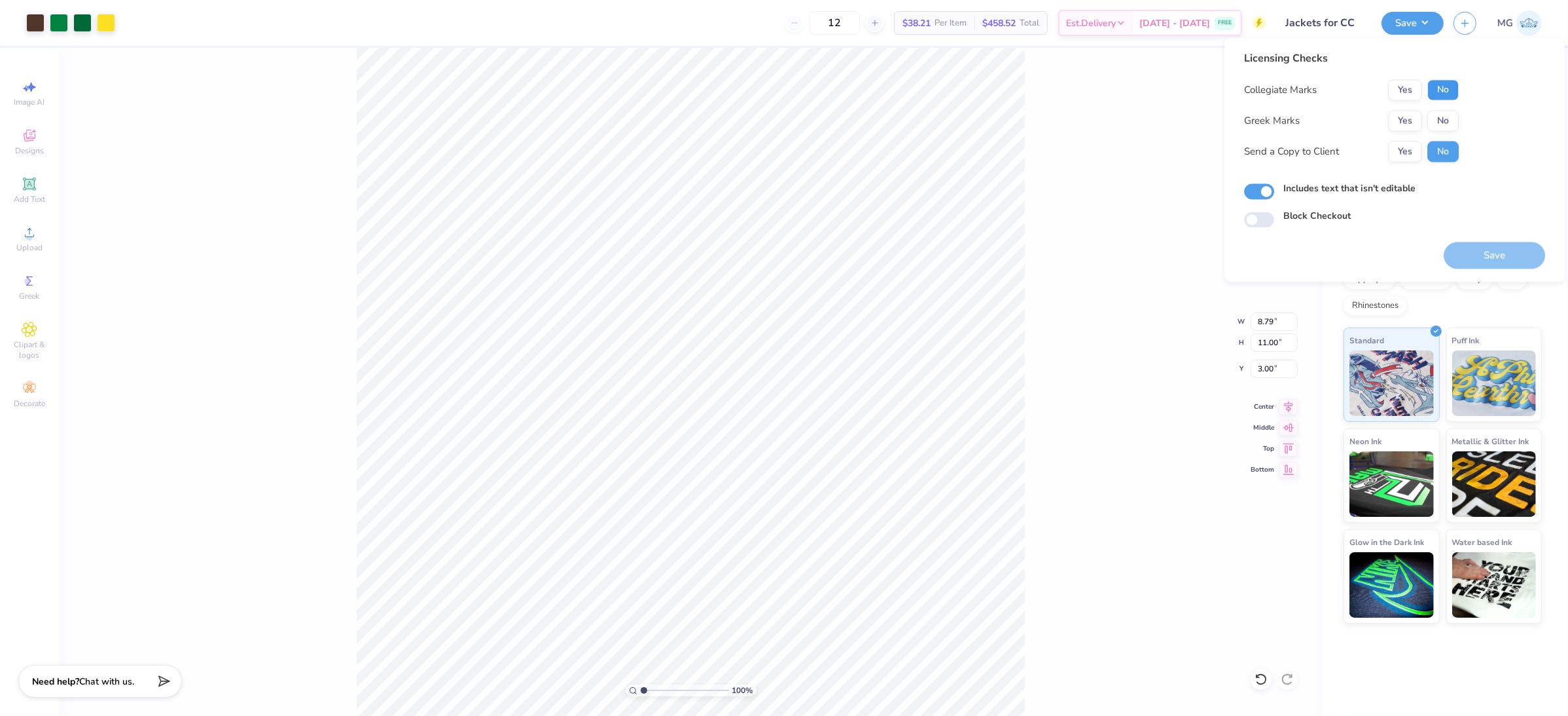
click at [1439, 92] on button "No" at bounding box center [1443, 90] width 31 height 21
click at [1442, 120] on button "No" at bounding box center [1443, 121] width 31 height 21
click at [1404, 143] on button "Yes" at bounding box center [1405, 152] width 34 height 21
click at [1502, 255] on button "Save" at bounding box center [1495, 255] width 101 height 27
